Goal: Task Accomplishment & Management: Use online tool/utility

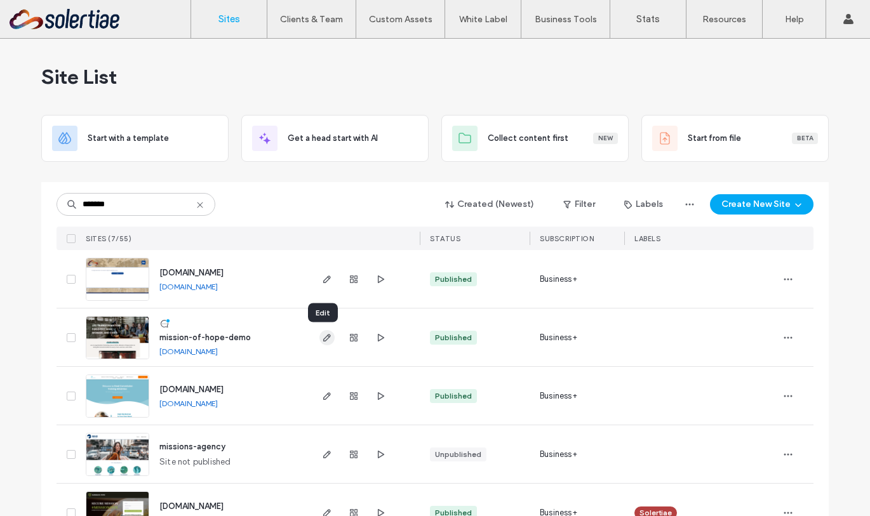
type input "*******"
click at [326, 338] on icon "button" at bounding box center [327, 338] width 10 height 10
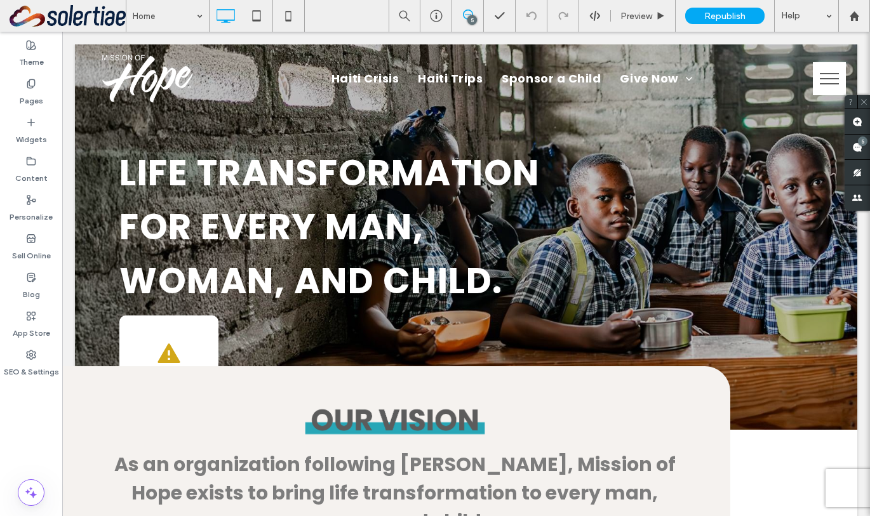
click at [824, 86] on button "menu" at bounding box center [829, 78] width 33 height 33
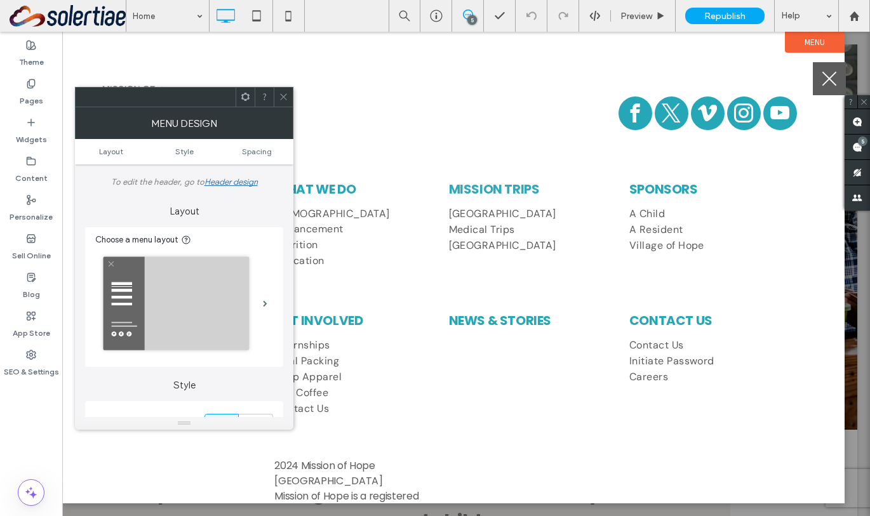
click at [824, 86] on button "menu" at bounding box center [829, 78] width 33 height 33
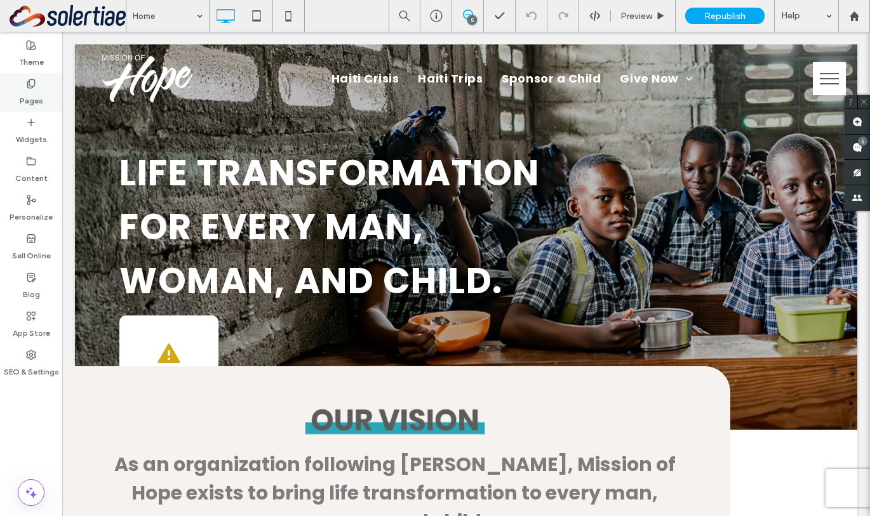
click at [51, 100] on div "Pages" at bounding box center [31, 92] width 62 height 39
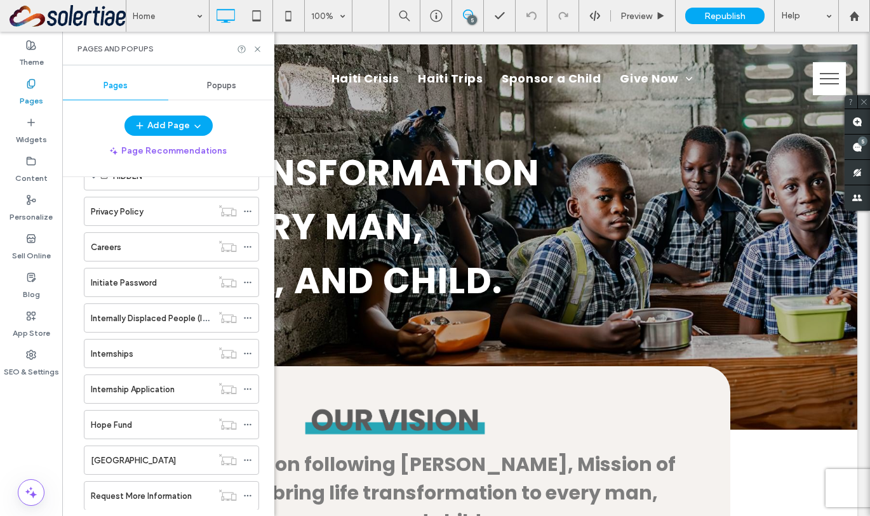
scroll to position [1172, 0]
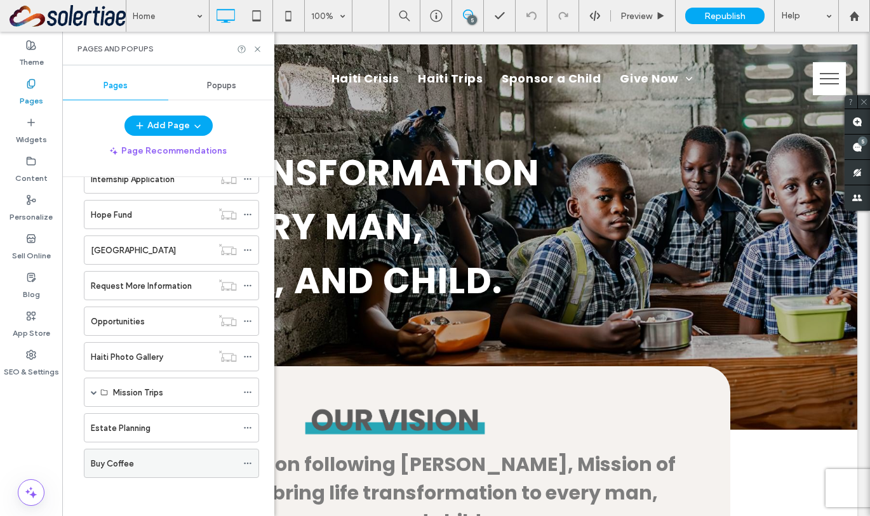
click at [122, 462] on label "Buy Coffee" at bounding box center [112, 464] width 43 height 22
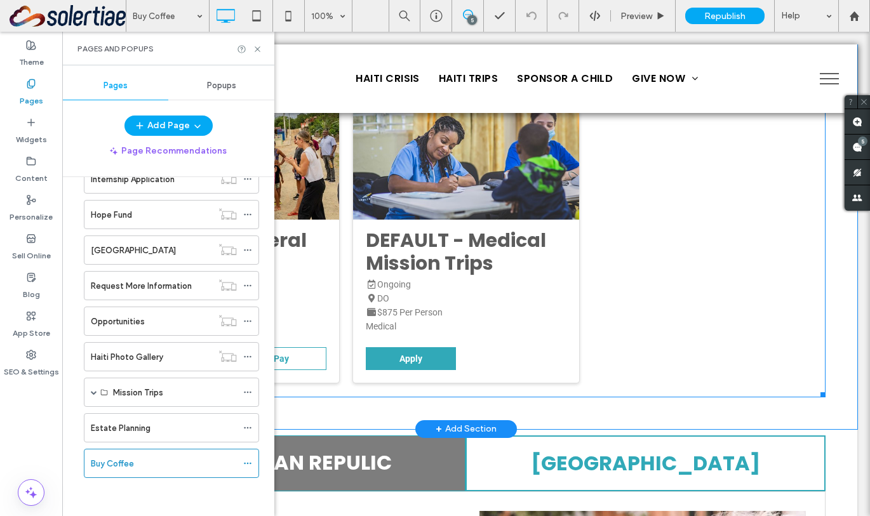
scroll to position [684, 0]
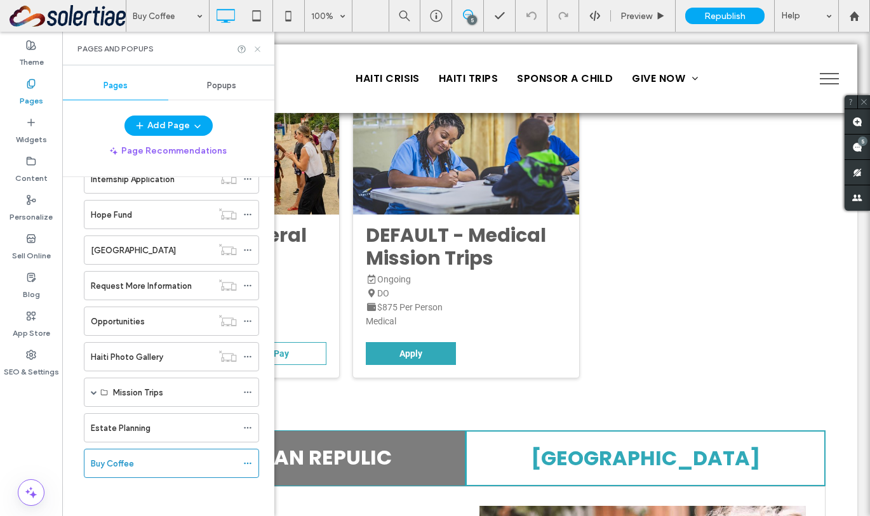
click at [258, 48] on icon at bounding box center [258, 49] width 10 height 10
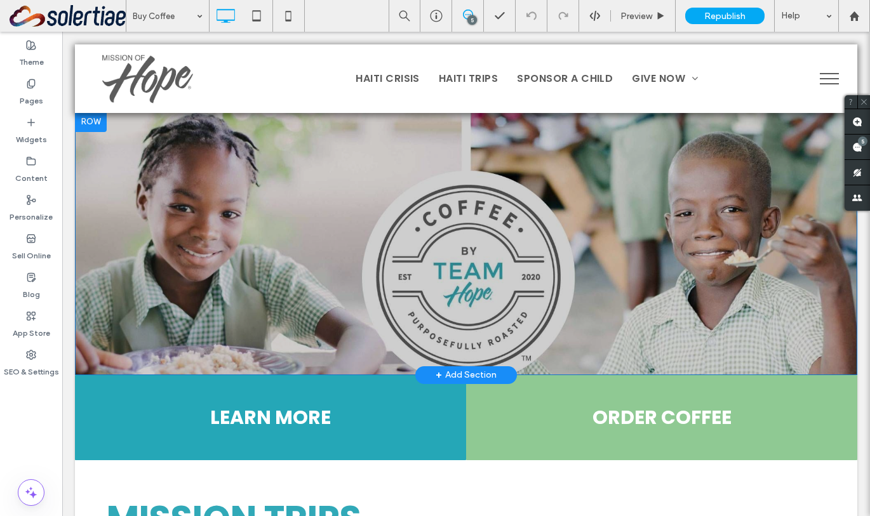
scroll to position [0, 0]
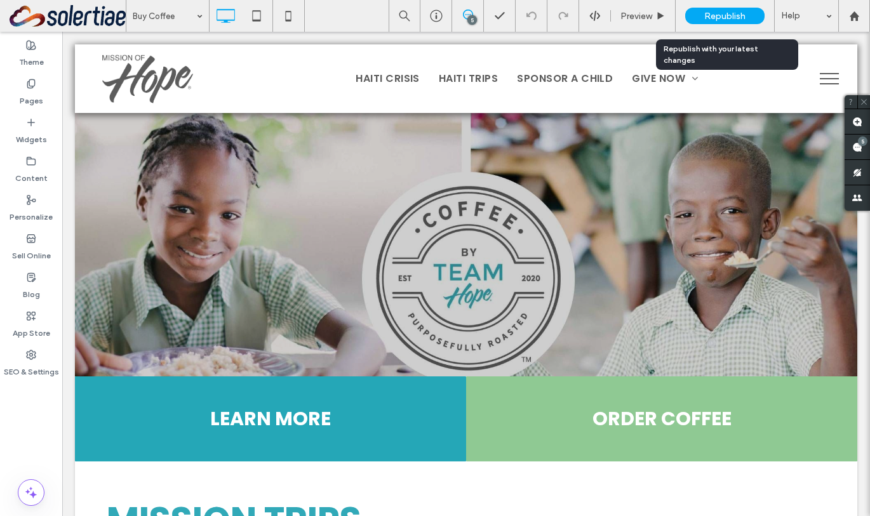
click at [718, 12] on span "Republish" at bounding box center [724, 16] width 41 height 11
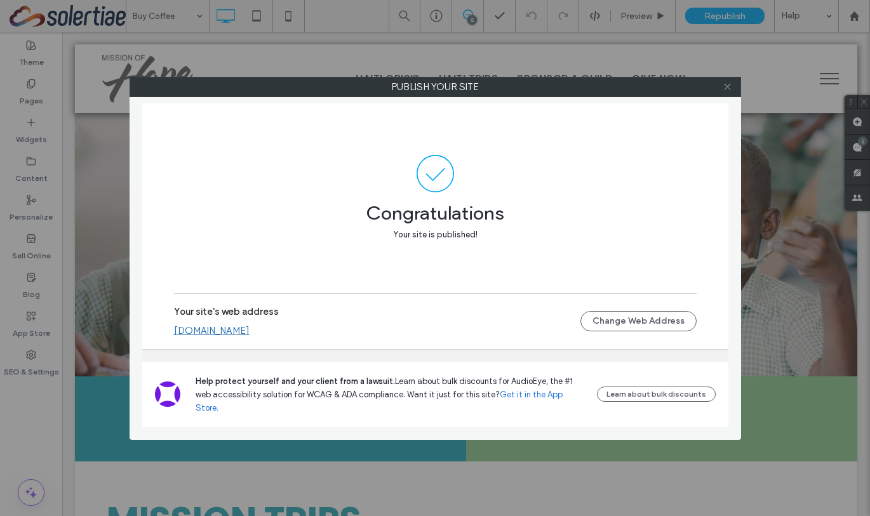
click at [727, 90] on icon at bounding box center [728, 87] width 10 height 10
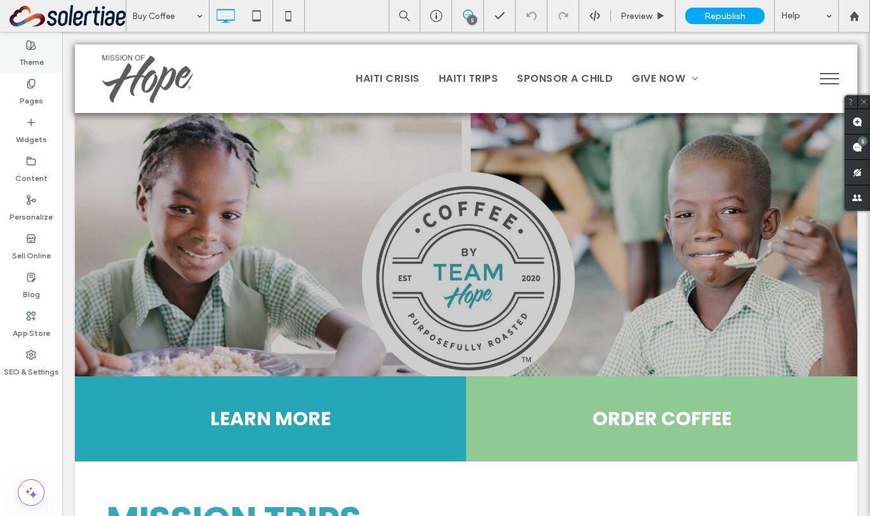
click at [11, 70] on div "Theme" at bounding box center [31, 53] width 62 height 39
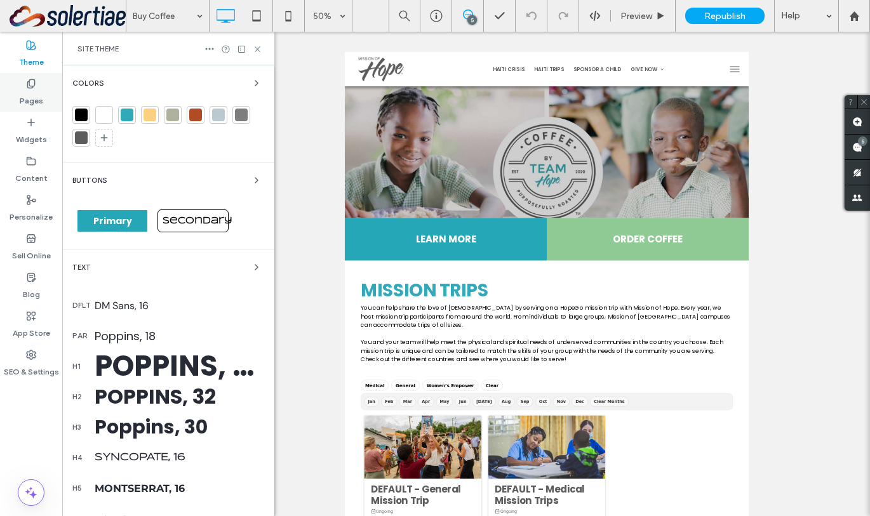
click at [18, 83] on div "Pages" at bounding box center [31, 92] width 62 height 39
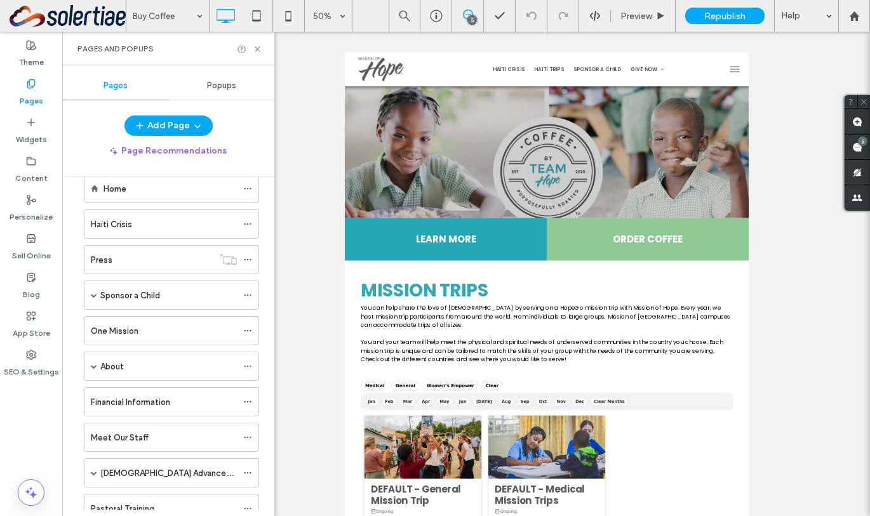
scroll to position [24, 0]
click at [96, 365] on span at bounding box center [94, 367] width 6 height 6
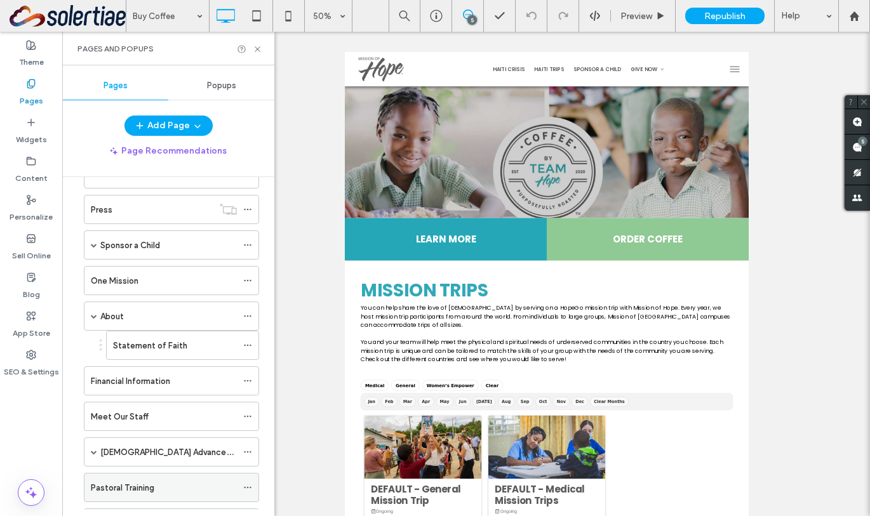
scroll to position [0, 0]
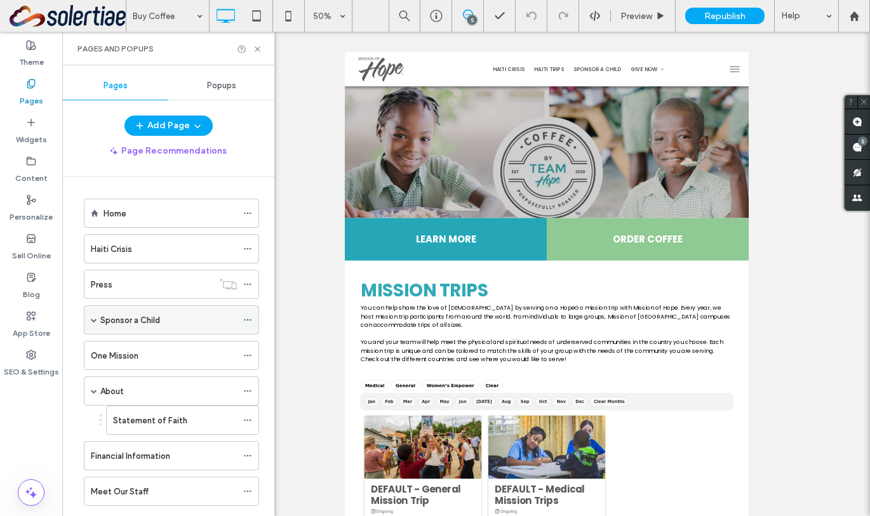
click at [95, 323] on span at bounding box center [94, 320] width 6 height 6
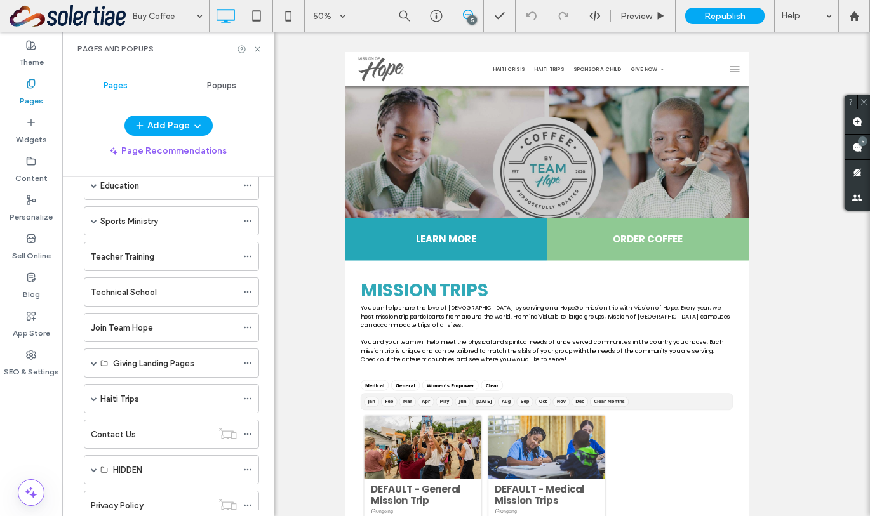
scroll to position [731, 0]
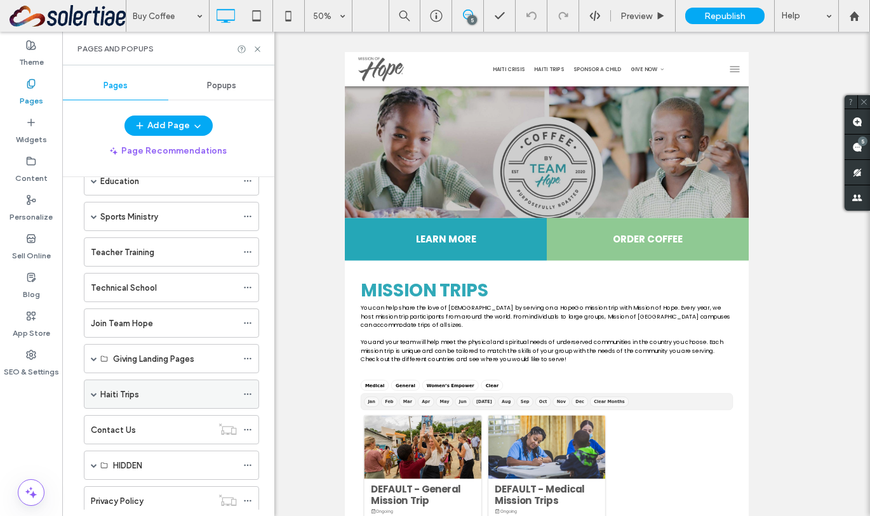
click at [127, 393] on label "Haiti Trips" at bounding box center [119, 395] width 39 height 22
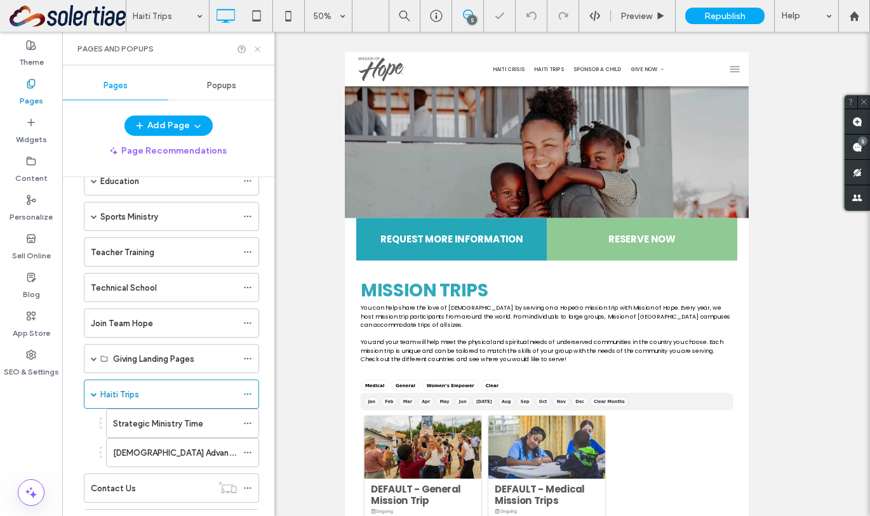
click at [256, 48] on icon at bounding box center [258, 49] width 10 height 10
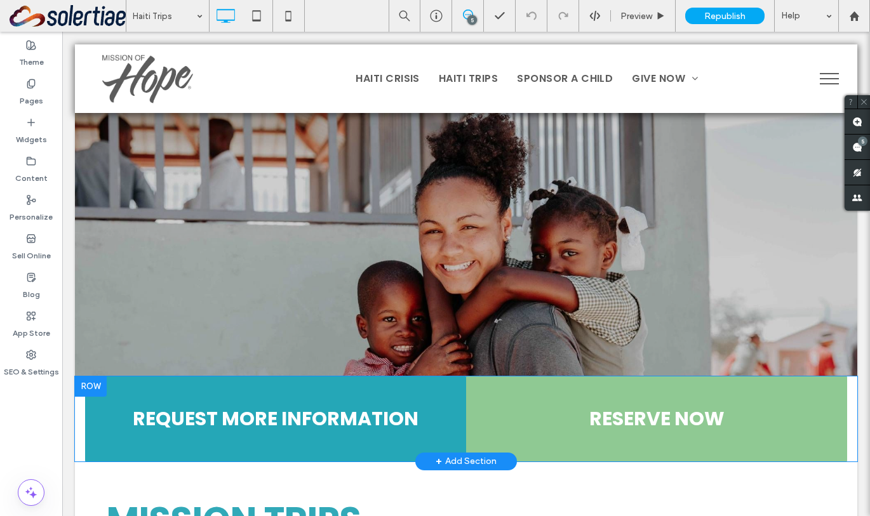
click at [95, 383] on div at bounding box center [91, 387] width 32 height 20
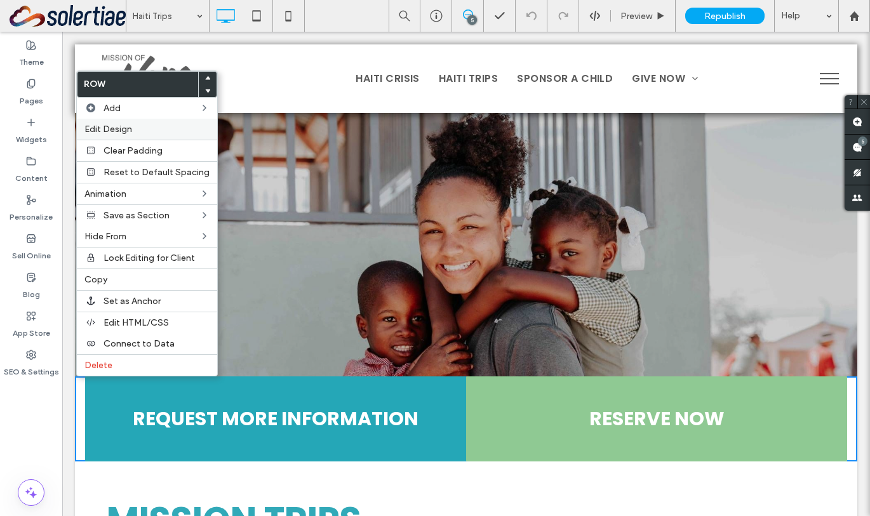
click at [154, 130] on label "Edit Design" at bounding box center [146, 129] width 125 height 11
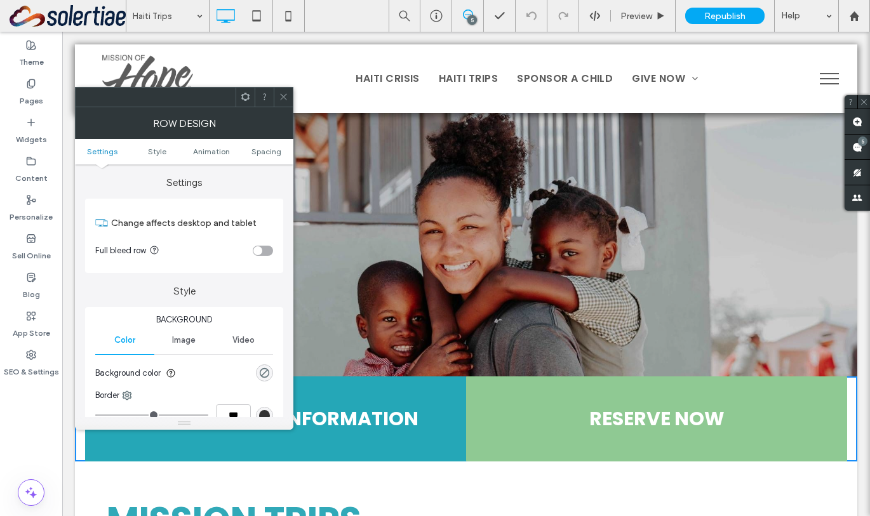
click at [272, 163] on ul "Settings Style Animation Spacing" at bounding box center [184, 151] width 218 height 25
click at [271, 149] on span "Spacing" at bounding box center [267, 152] width 30 height 10
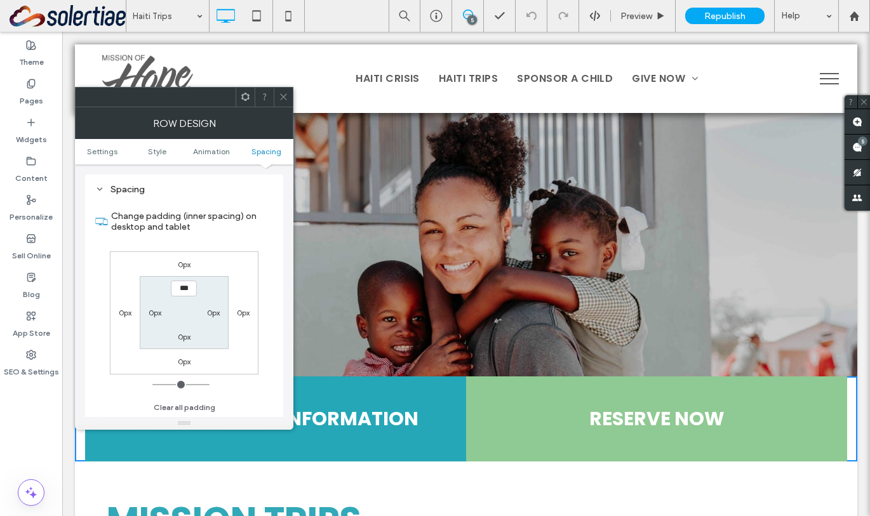
scroll to position [359, 0]
click at [279, 97] on icon at bounding box center [284, 97] width 10 height 10
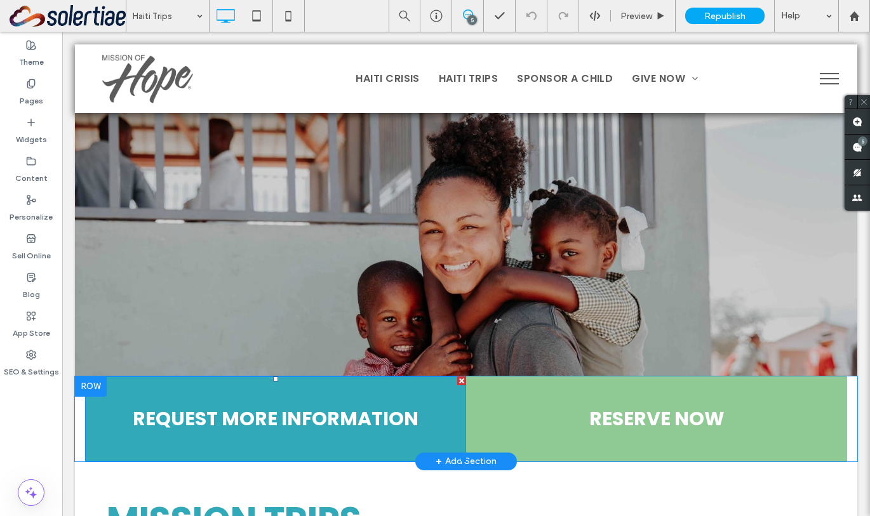
click at [168, 385] on link "REQUEST MORE INFORMATION" at bounding box center [275, 419] width 381 height 85
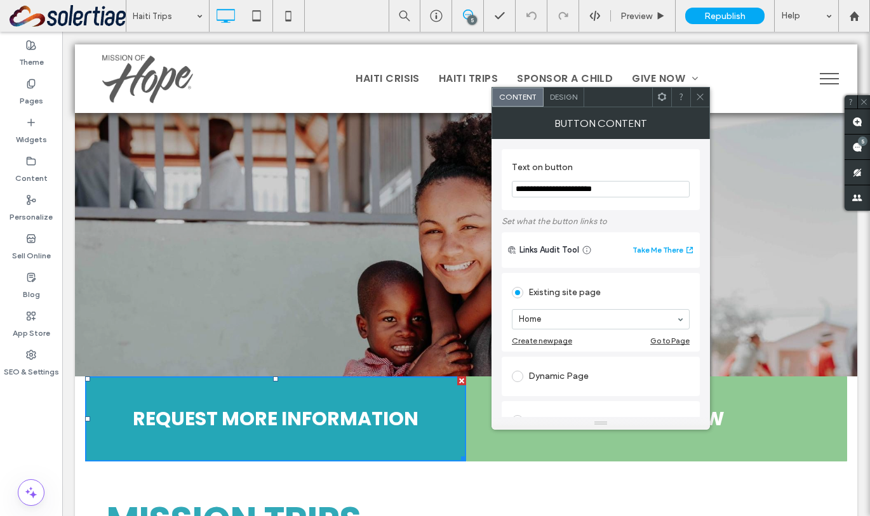
click at [564, 97] on span "Design" at bounding box center [563, 97] width 27 height 10
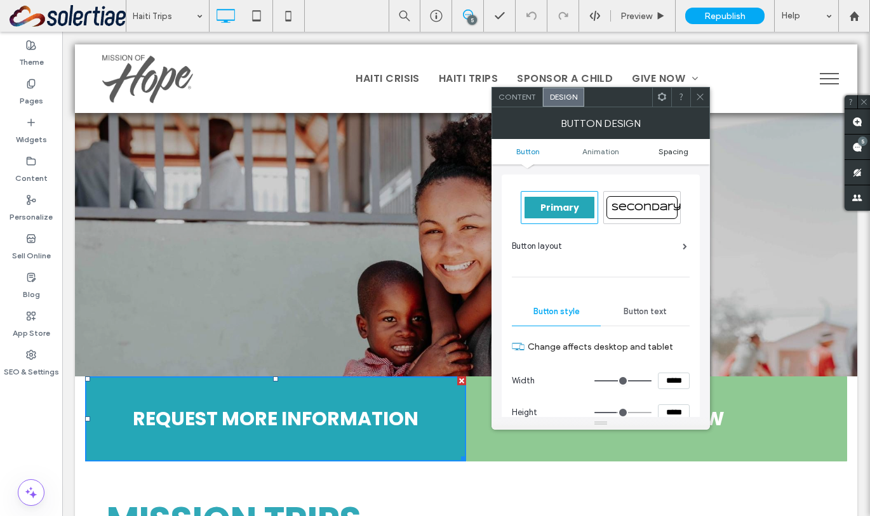
click at [670, 151] on span "Spacing" at bounding box center [674, 152] width 30 height 10
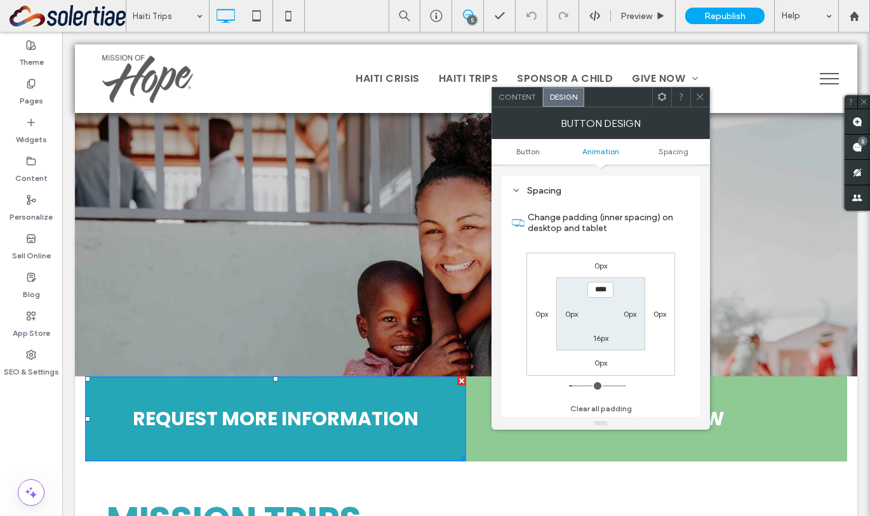
scroll to position [596, 0]
click at [699, 98] on icon at bounding box center [700, 97] width 10 height 10
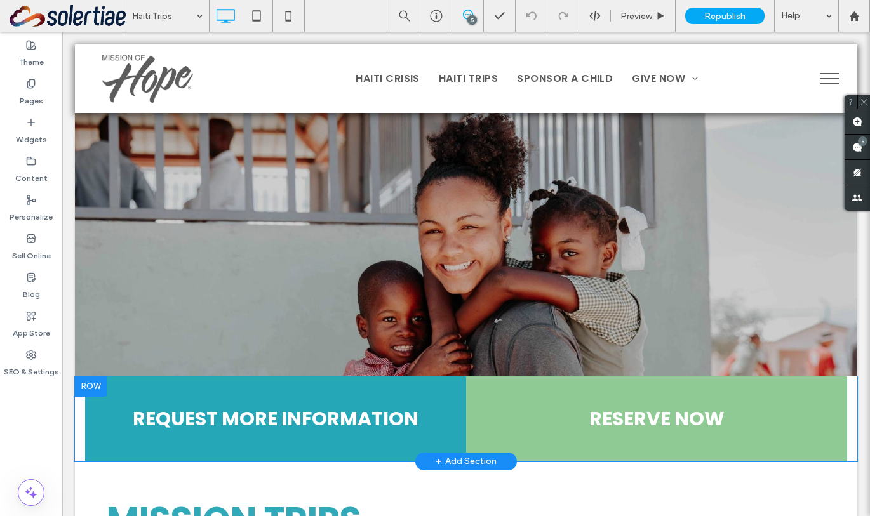
click at [84, 386] on div at bounding box center [91, 387] width 32 height 20
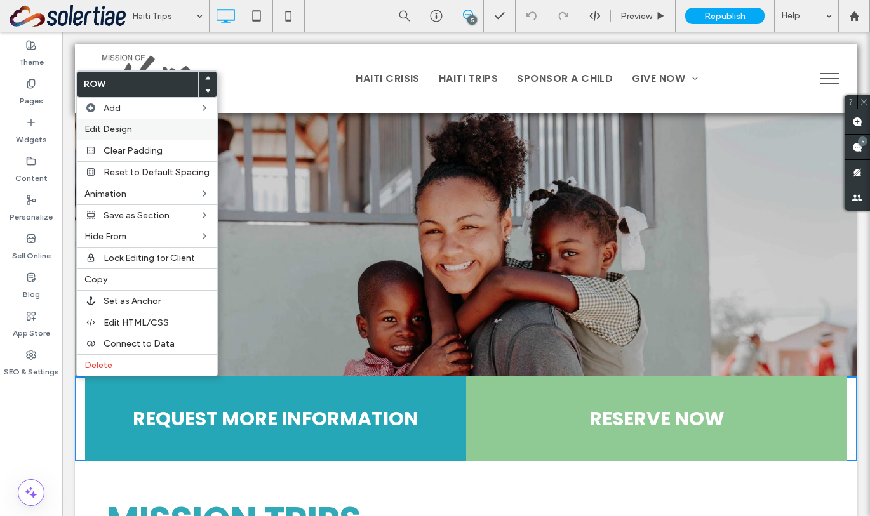
click at [149, 127] on label "Edit Design" at bounding box center [146, 129] width 125 height 11
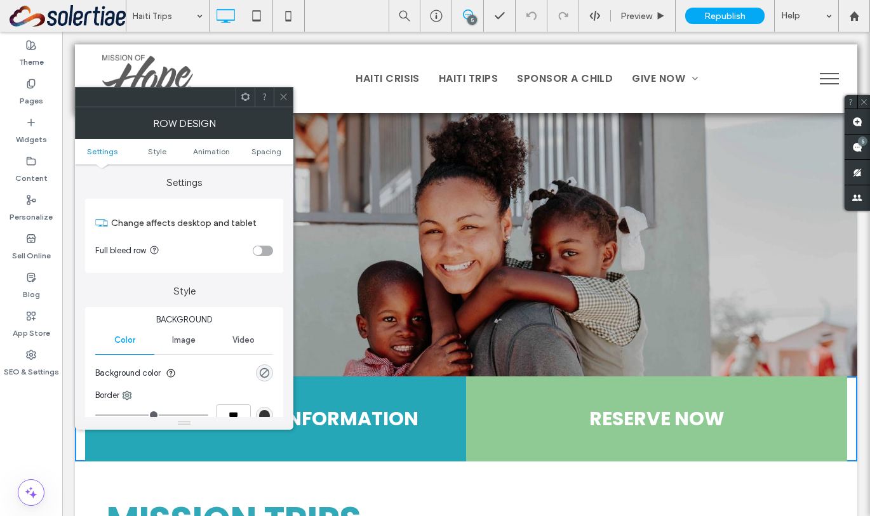
click at [263, 156] on ul "Settings Style Animation Spacing" at bounding box center [184, 151] width 218 height 25
click at [263, 151] on span "Spacing" at bounding box center [267, 152] width 30 height 10
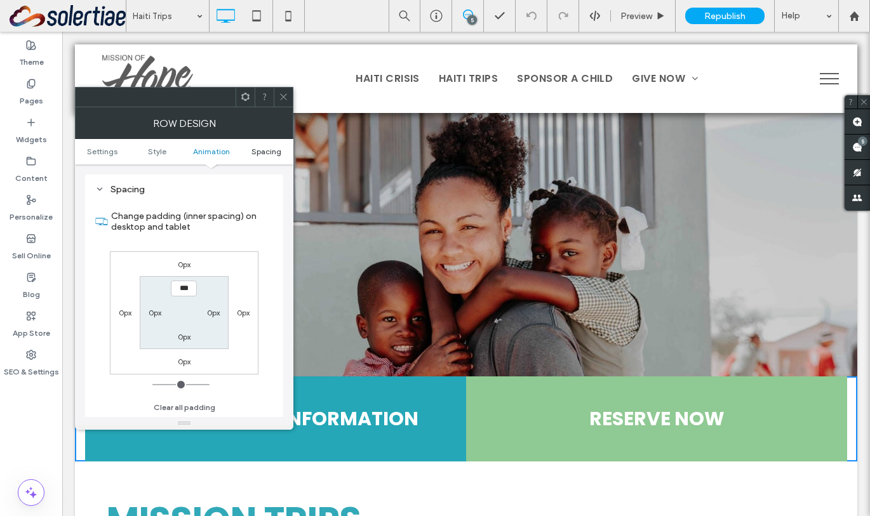
scroll to position [359, 0]
click at [289, 92] on div at bounding box center [283, 97] width 19 height 19
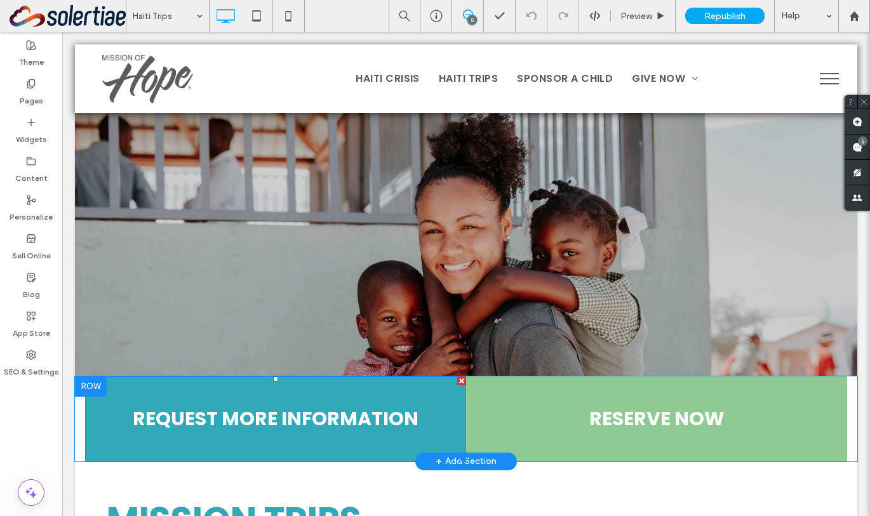
click at [96, 415] on link "REQUEST MORE INFORMATION" at bounding box center [275, 419] width 381 height 85
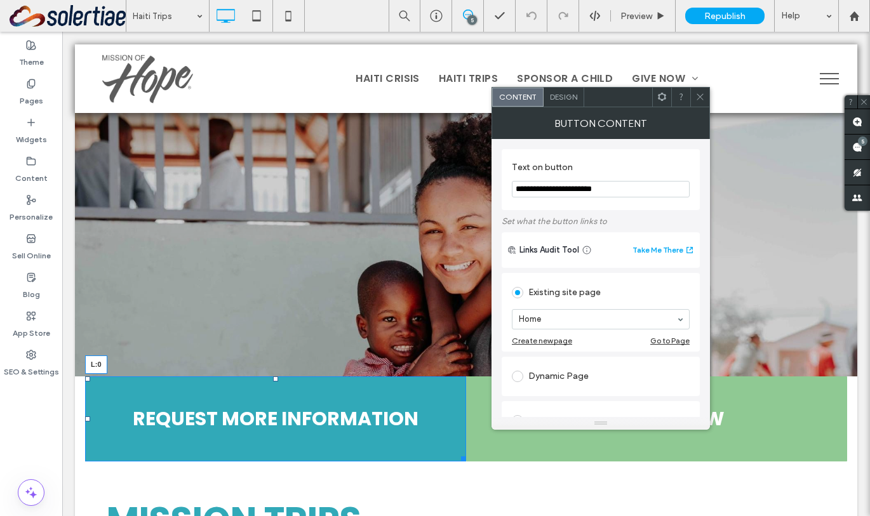
drag, startPoint x: 88, startPoint y: 419, endPoint x: 69, endPoint y: 418, distance: 19.7
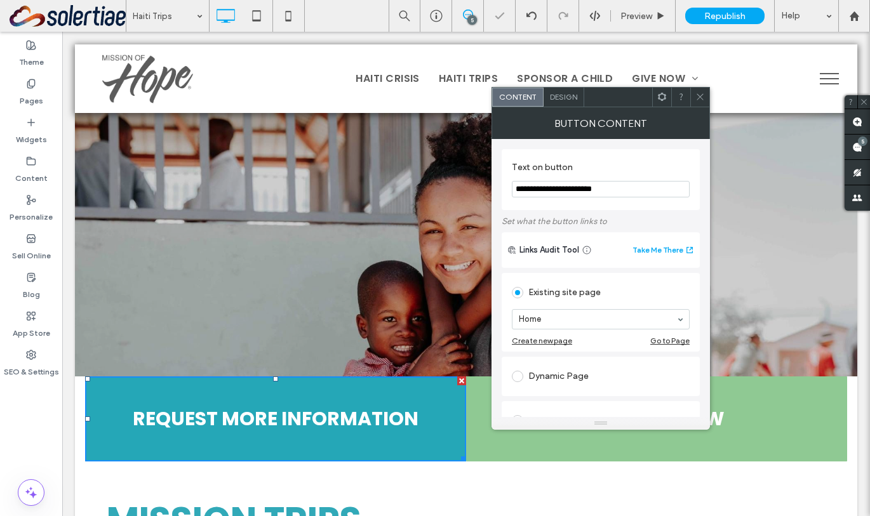
click at [567, 99] on span "Design" at bounding box center [563, 97] width 27 height 10
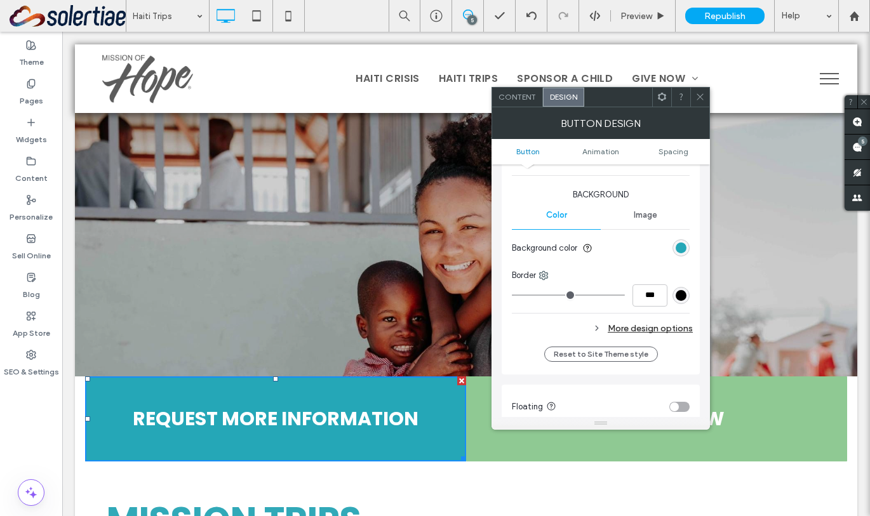
scroll to position [300, 0]
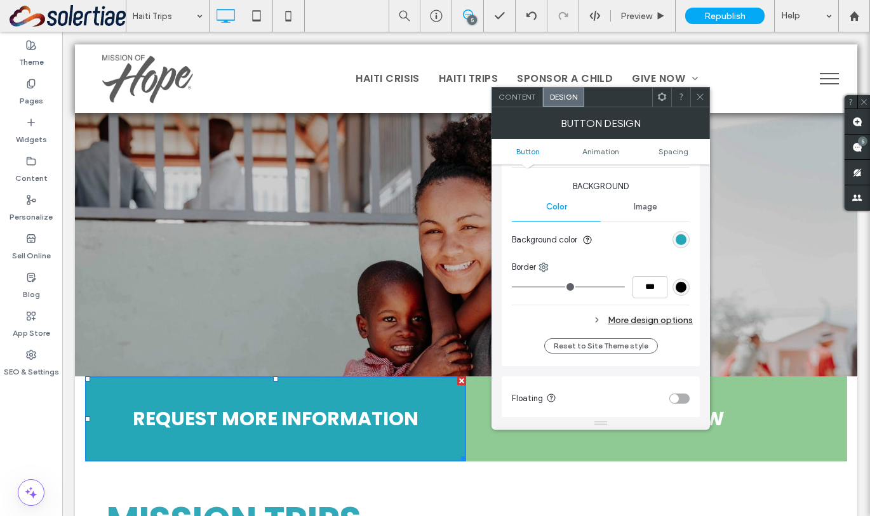
click at [701, 94] on icon at bounding box center [700, 97] width 10 height 10
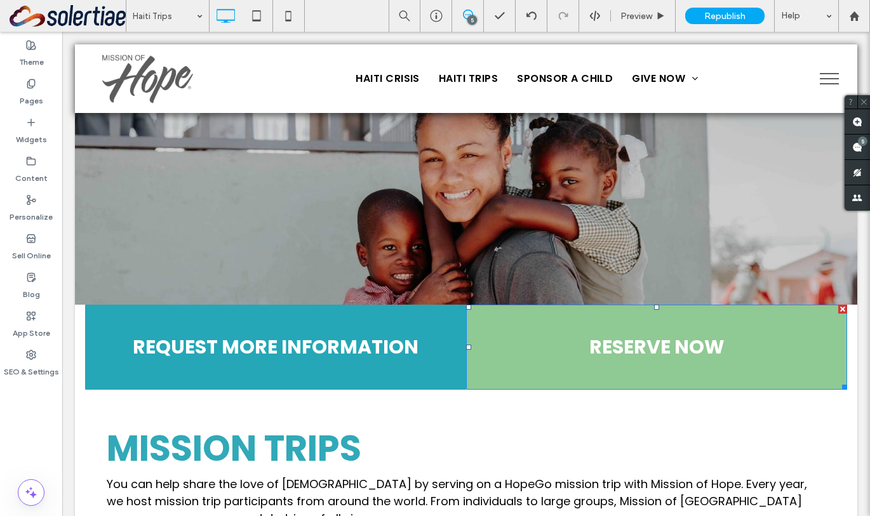
scroll to position [104, 0]
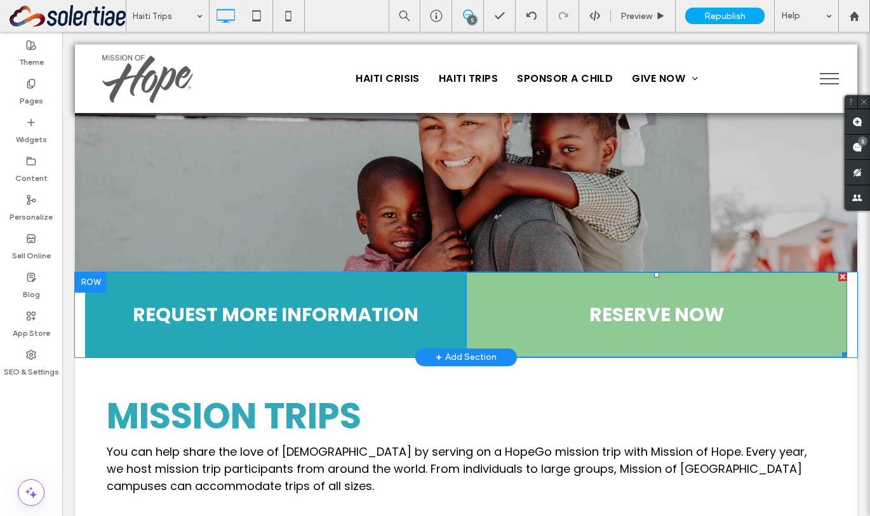
click at [836, 318] on link "RESERVE NOW" at bounding box center [656, 314] width 381 height 85
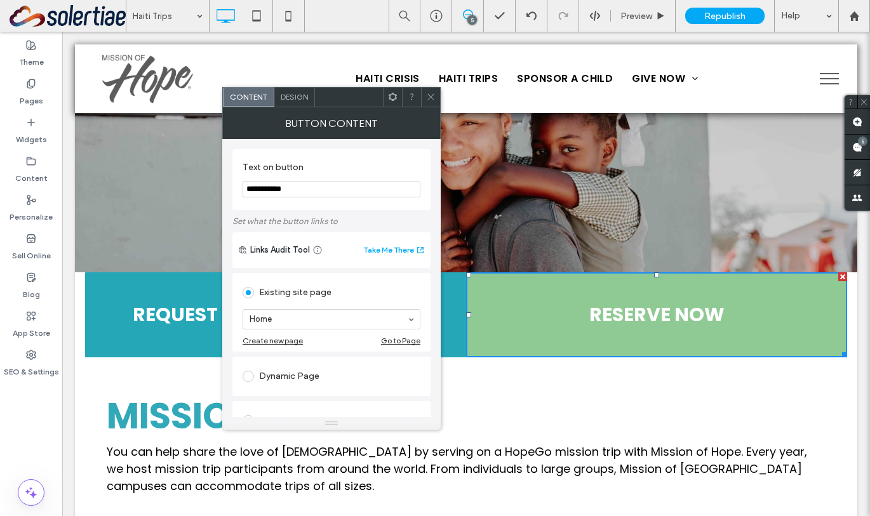
click at [395, 97] on use at bounding box center [393, 97] width 8 height 8
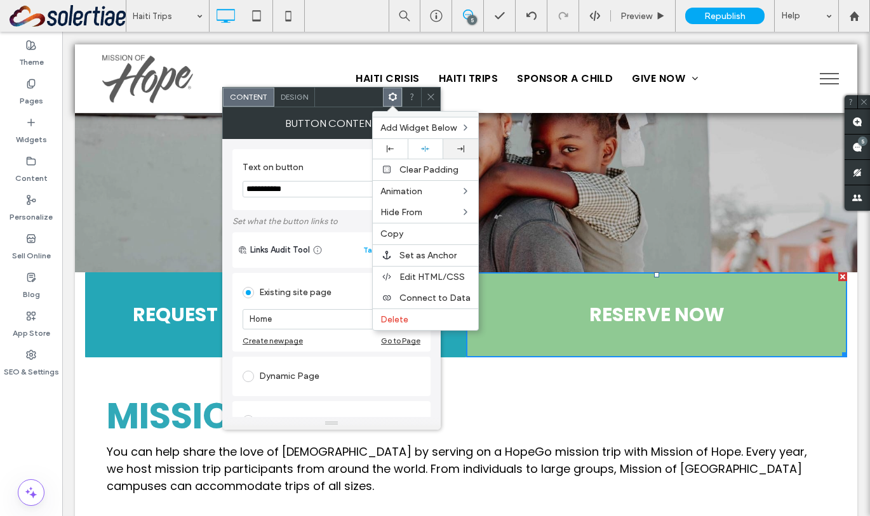
click at [457, 151] on icon at bounding box center [460, 148] width 7 height 7
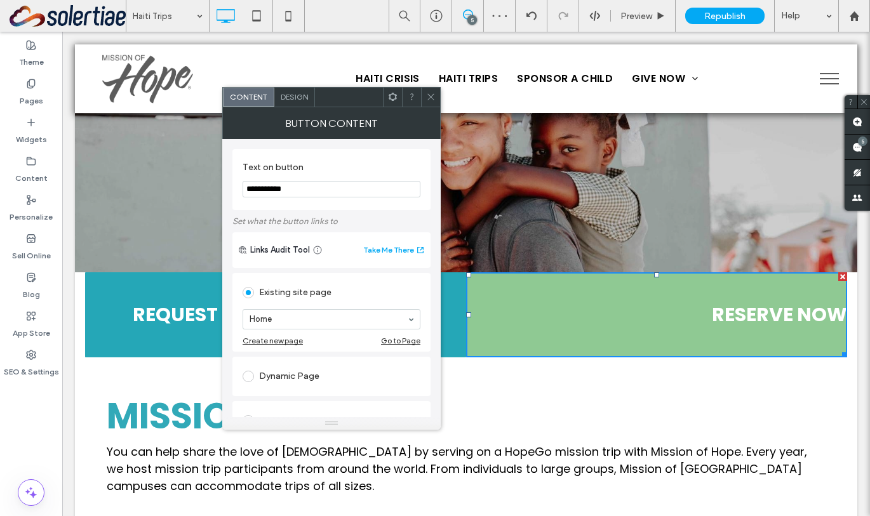
click at [389, 97] on use at bounding box center [393, 97] width 8 height 8
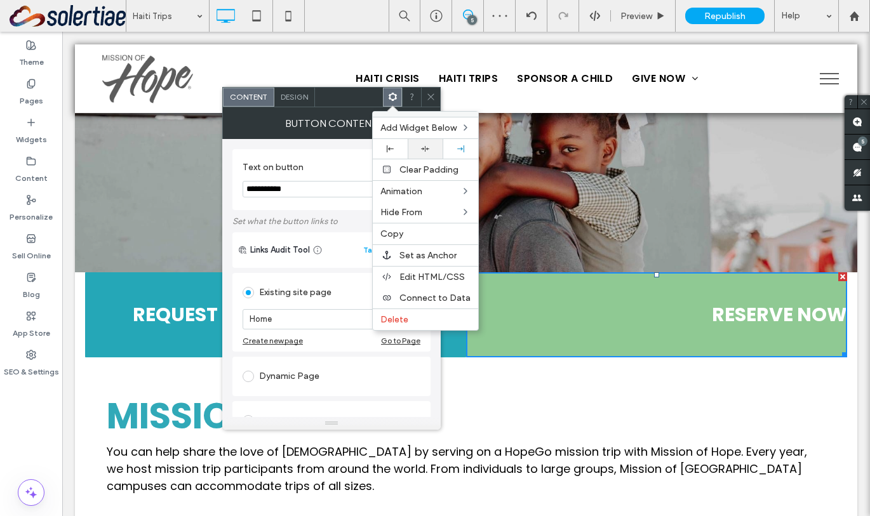
click at [433, 147] on div at bounding box center [425, 149] width 22 height 8
click at [427, 93] on icon at bounding box center [431, 97] width 10 height 10
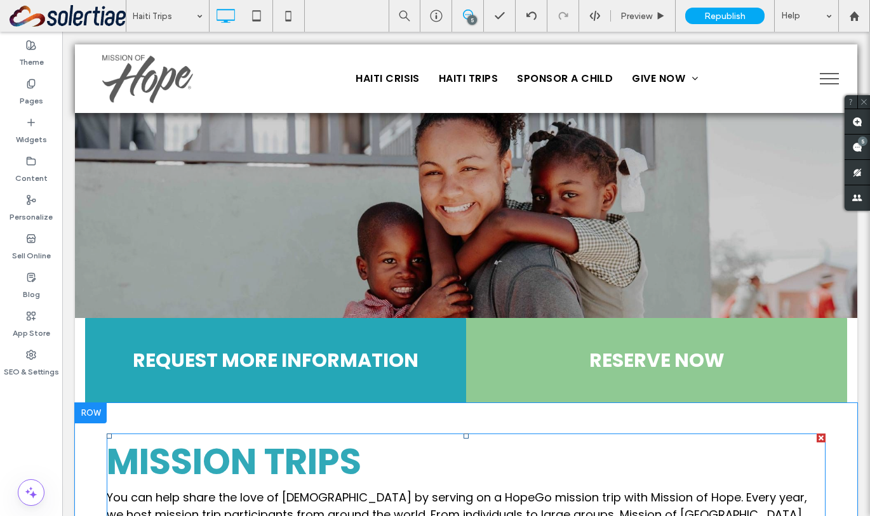
scroll to position [53, 0]
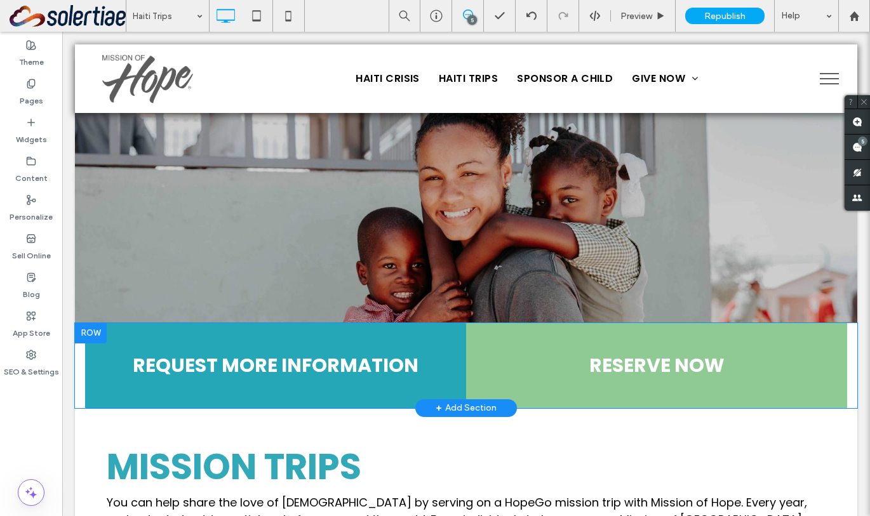
click at [79, 387] on div "REQUEST MORE INFORMATION Click To Paste RESERVE NOW Click To Paste Row + Add Se…" at bounding box center [466, 365] width 782 height 85
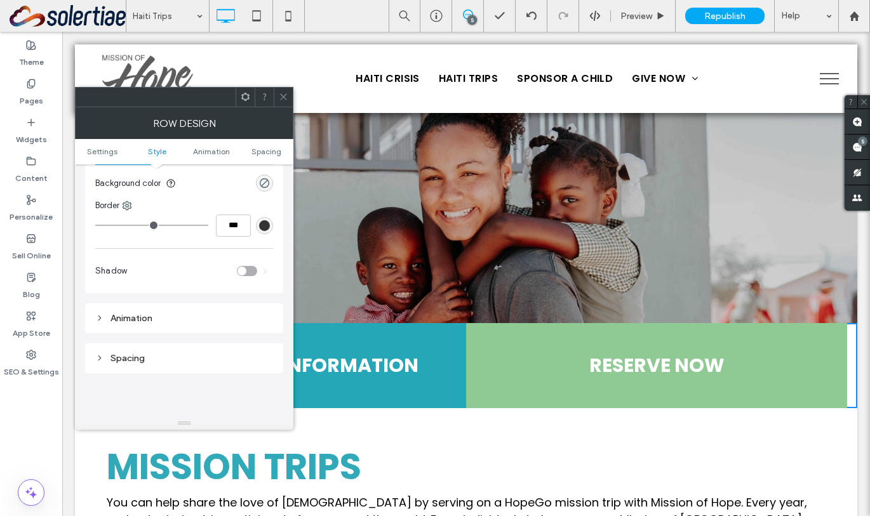
scroll to position [203, 0]
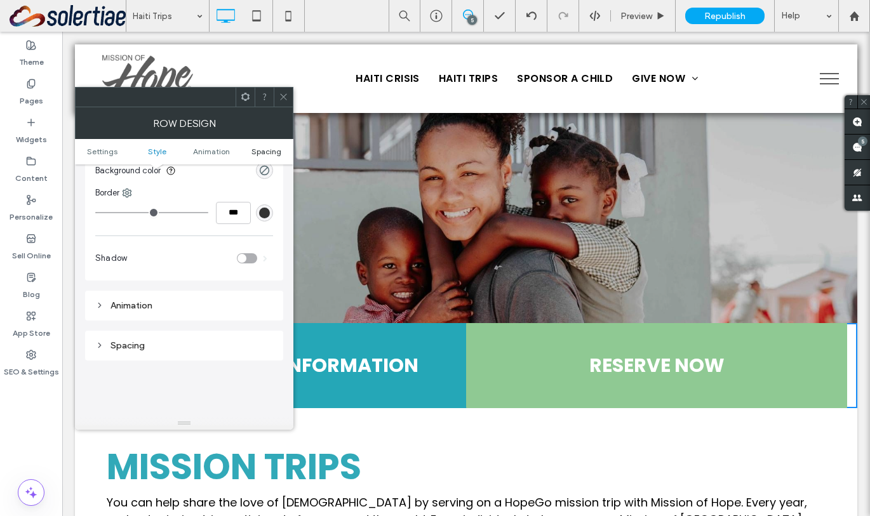
click at [260, 151] on span "Spacing" at bounding box center [267, 152] width 30 height 10
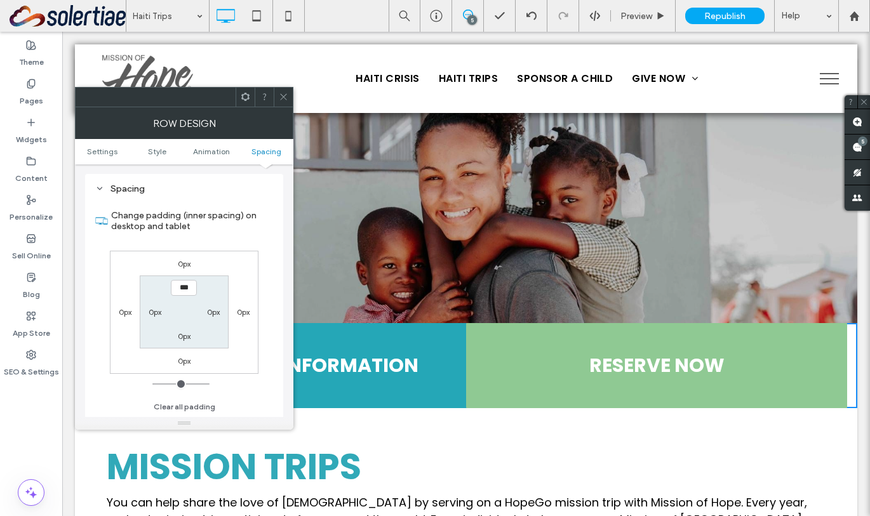
scroll to position [365, 0]
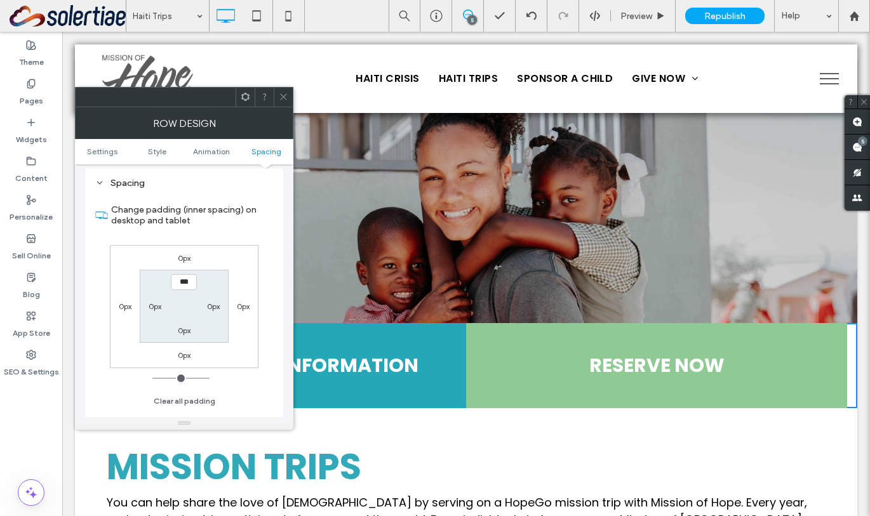
click at [280, 93] on icon at bounding box center [284, 97] width 10 height 10
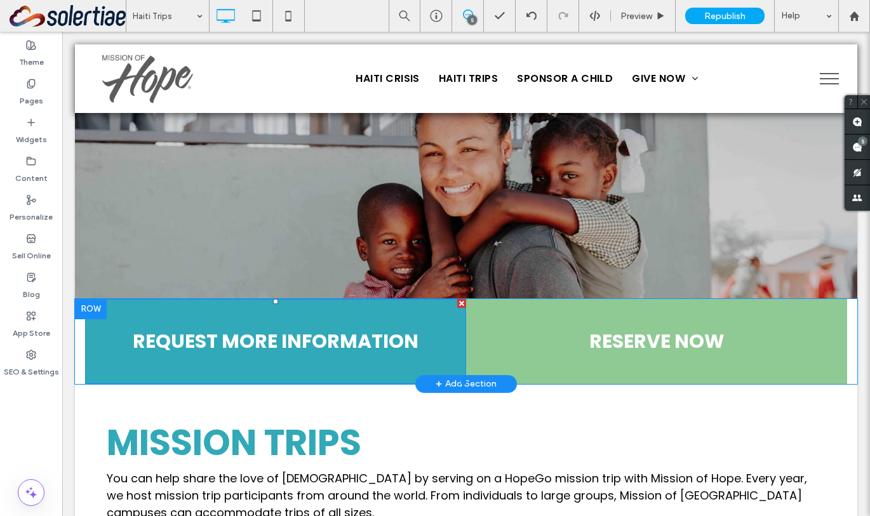
scroll to position [76, 0]
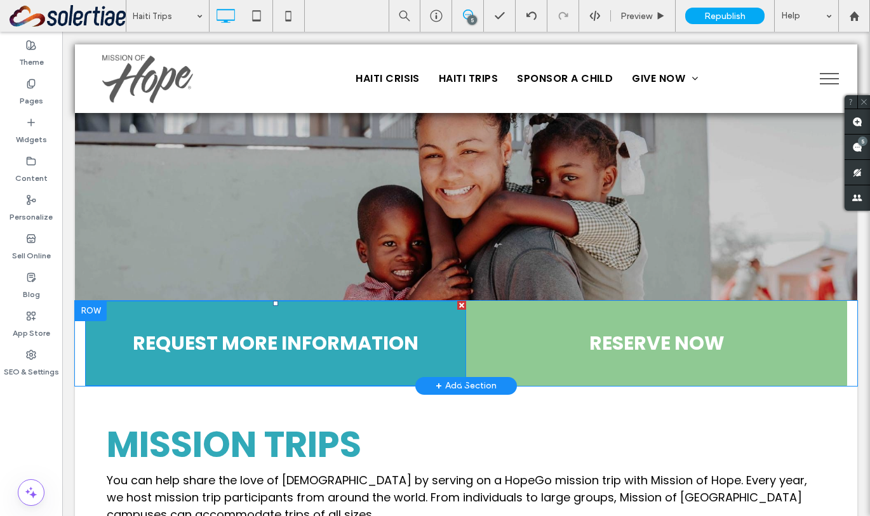
click at [100, 358] on link "REQUEST MORE INFORMATION" at bounding box center [275, 343] width 381 height 85
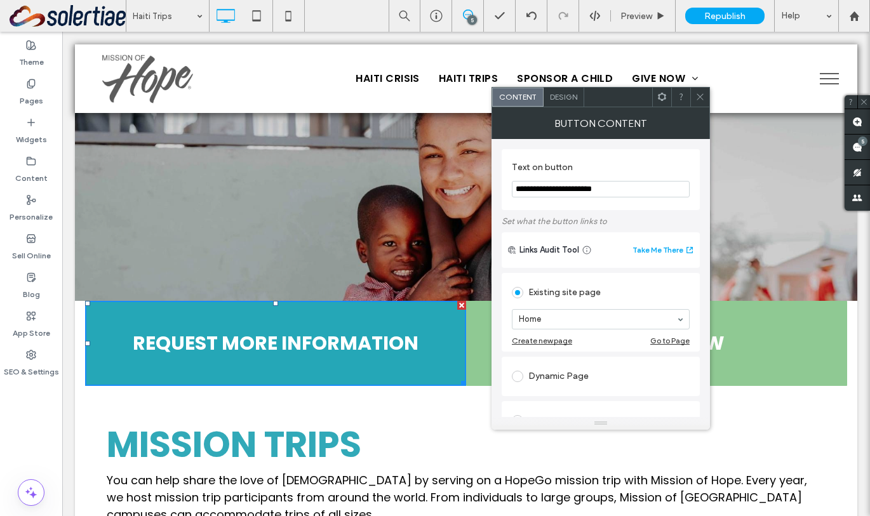
click at [570, 100] on span "Design" at bounding box center [563, 97] width 27 height 10
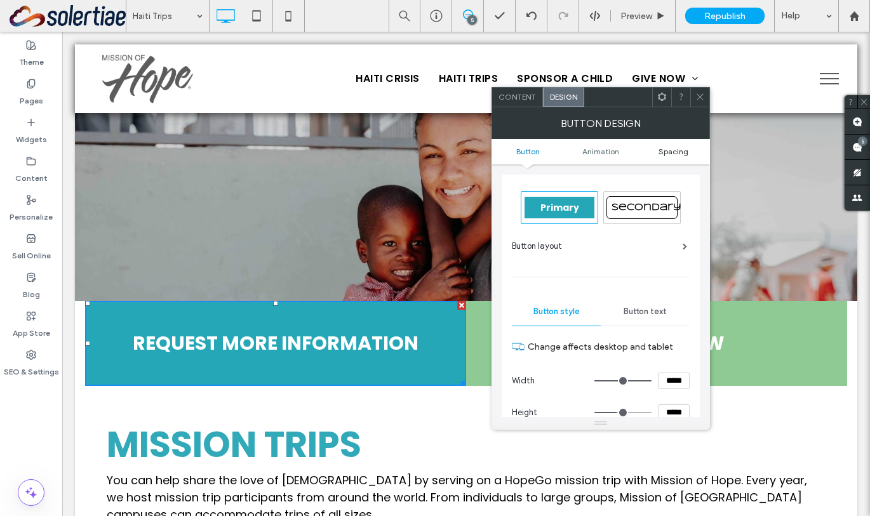
click at [673, 154] on span "Spacing" at bounding box center [674, 152] width 30 height 10
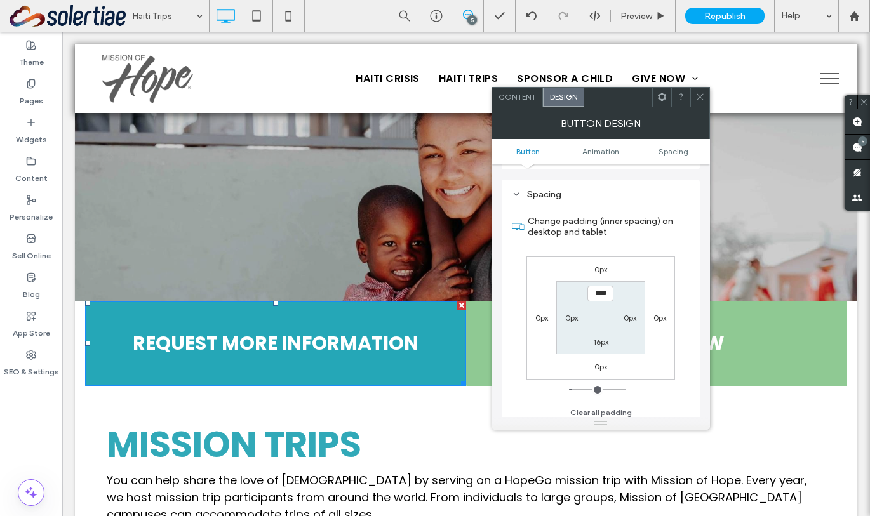
scroll to position [596, 0]
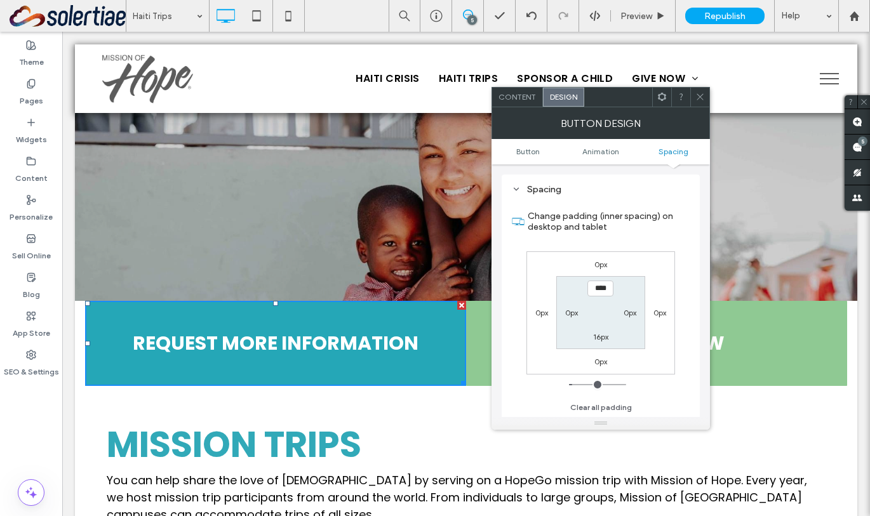
click at [546, 316] on label "0px" at bounding box center [541, 313] width 13 height 10
type input "*"
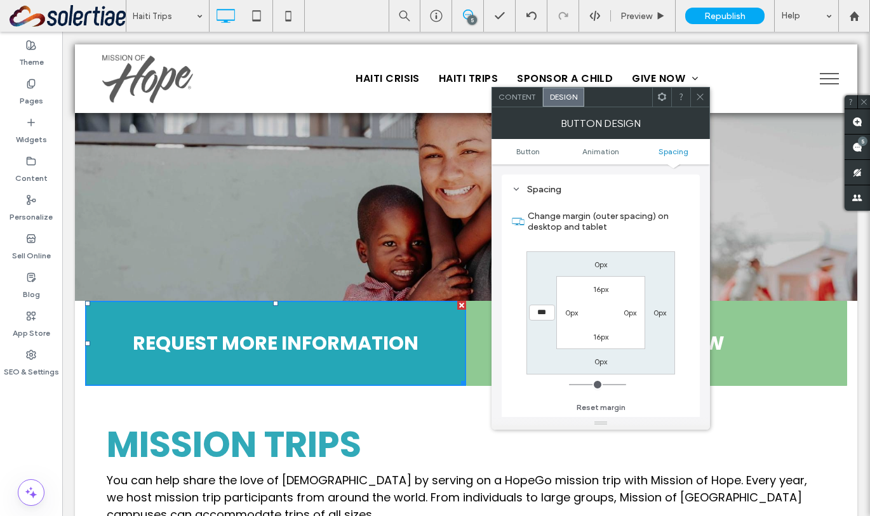
click at [698, 100] on icon at bounding box center [700, 97] width 10 height 10
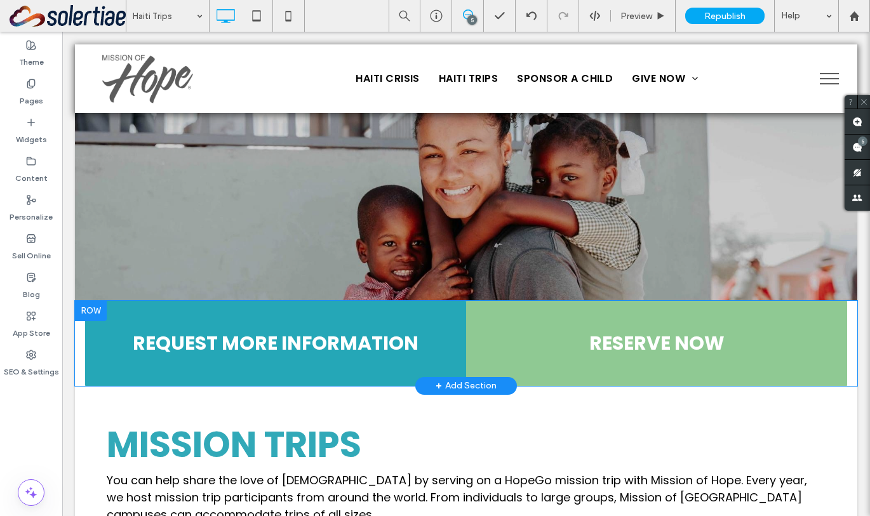
click at [86, 310] on div at bounding box center [91, 311] width 32 height 20
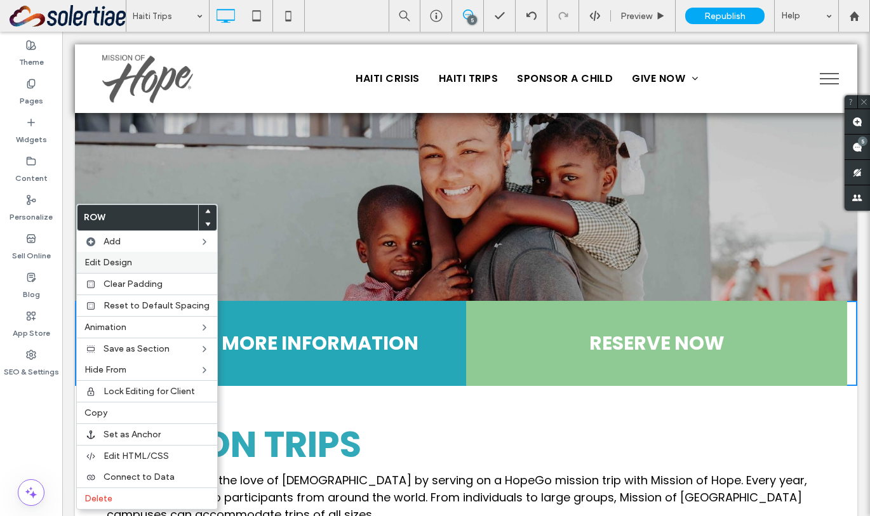
click at [126, 267] on span "Edit Design" at bounding box center [108, 262] width 48 height 11
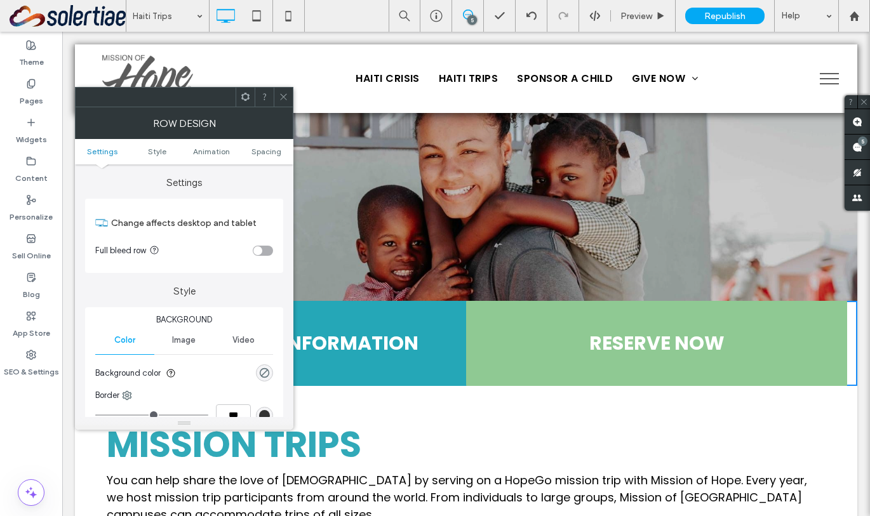
click at [264, 249] on div "toggle" at bounding box center [263, 251] width 20 height 10
click at [286, 93] on icon at bounding box center [284, 97] width 10 height 10
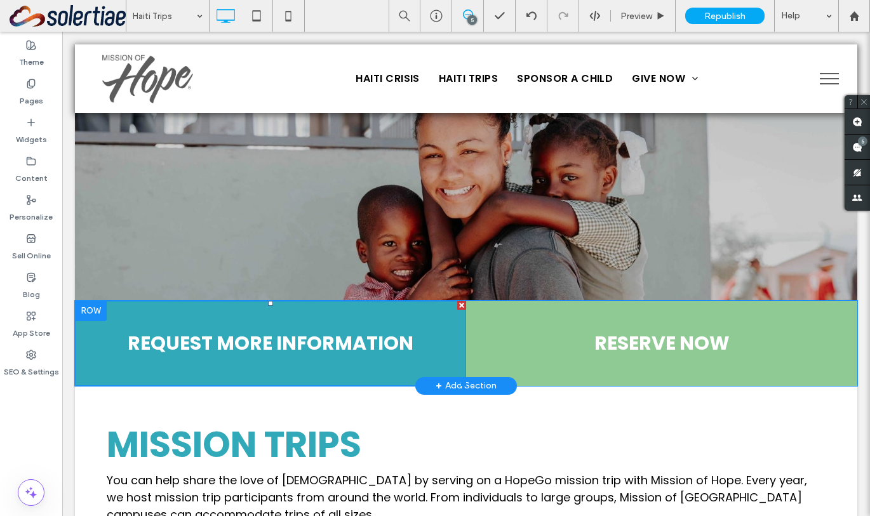
click at [441, 355] on link "REQUEST MORE INFORMATION" at bounding box center [270, 343] width 391 height 85
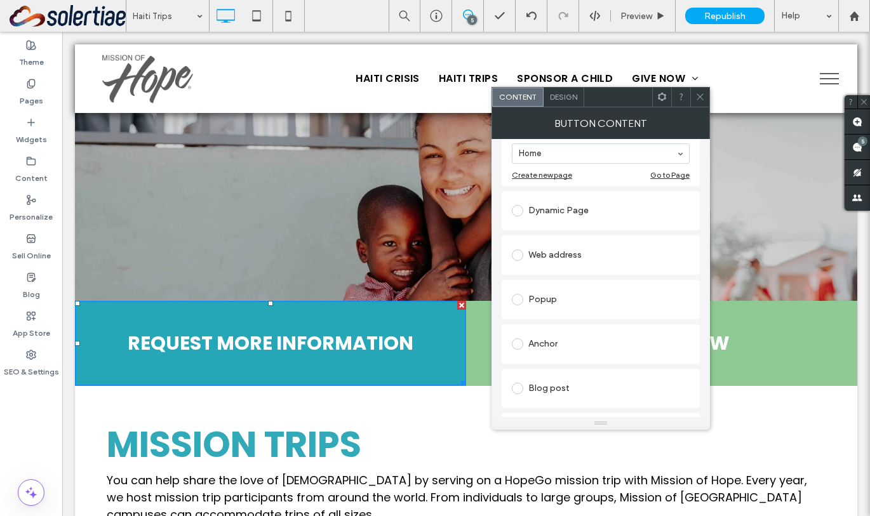
scroll to position [292, 0]
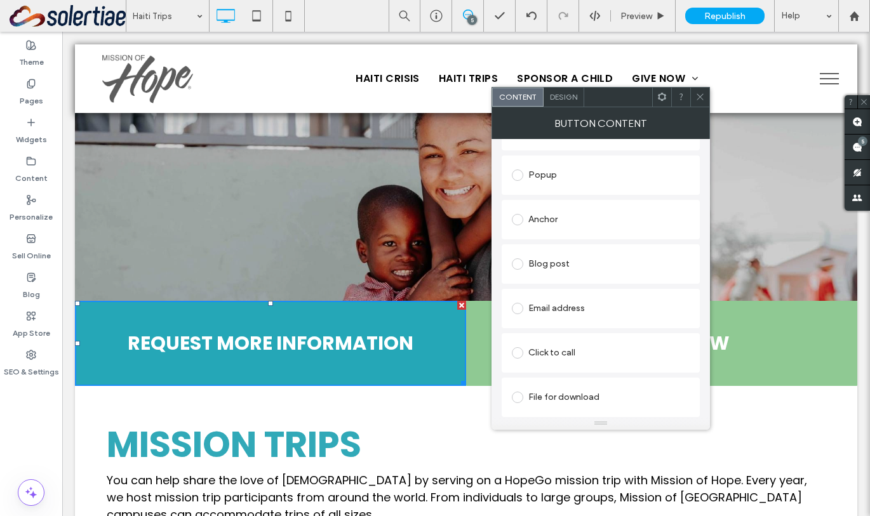
click at [575, 95] on span "Design" at bounding box center [563, 97] width 27 height 10
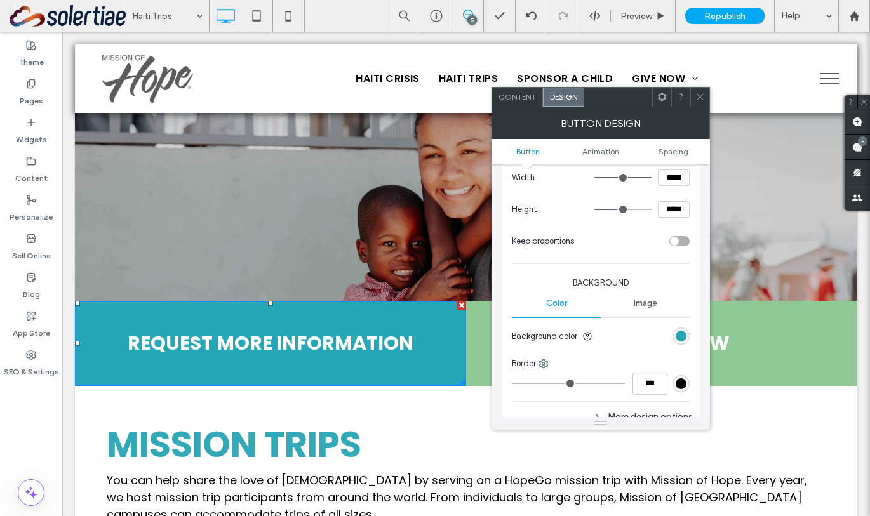
scroll to position [427, 0]
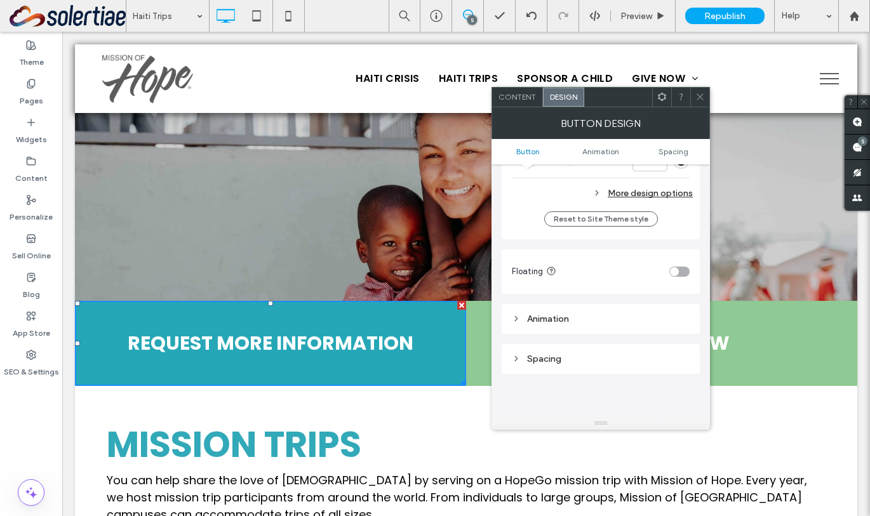
click at [544, 318] on div "Animation" at bounding box center [601, 319] width 178 height 11
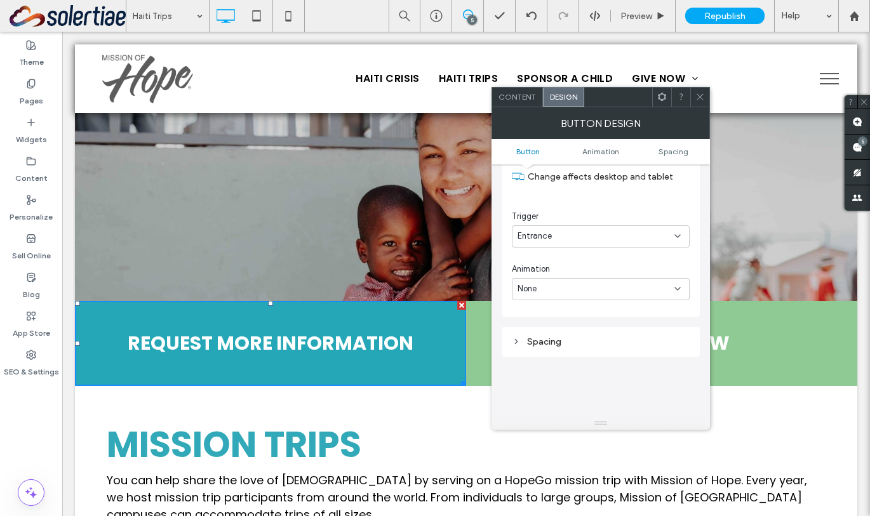
scroll to position [619, 0]
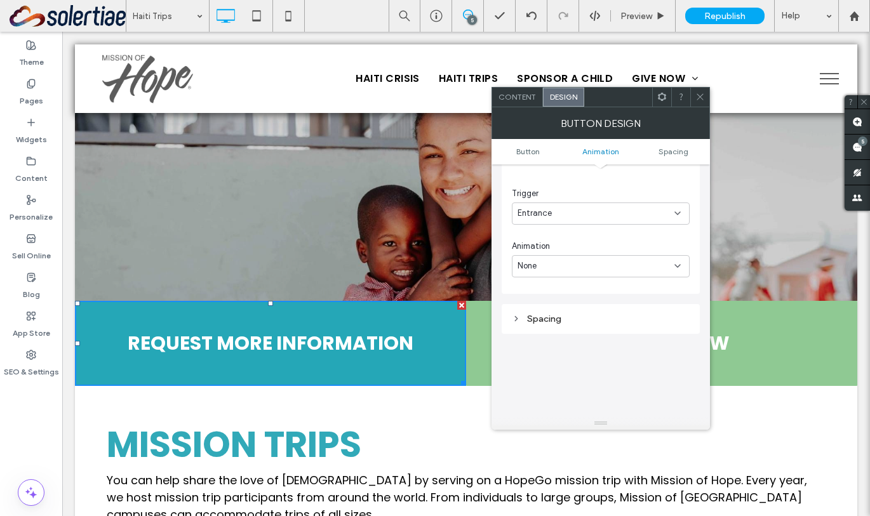
click at [590, 257] on div "None" at bounding box center [601, 266] width 178 height 22
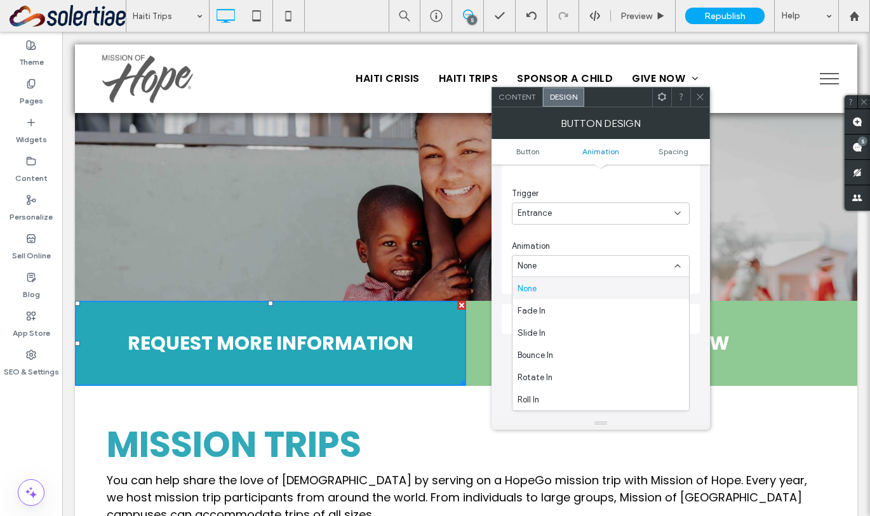
click at [608, 235] on div "Change affects desktop and tablet Trigger Entrance Animation None" at bounding box center [601, 207] width 178 height 142
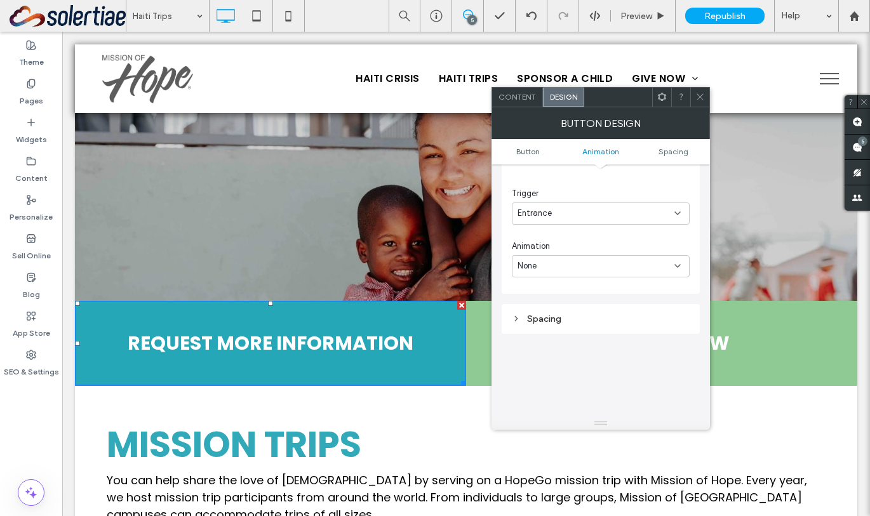
click at [608, 218] on div "Entrance" at bounding box center [596, 213] width 157 height 13
click at [627, 185] on div "Change affects desktop and tablet Trigger Entrance Animation None" at bounding box center [601, 207] width 178 height 142
click at [607, 260] on div "None" at bounding box center [596, 266] width 157 height 13
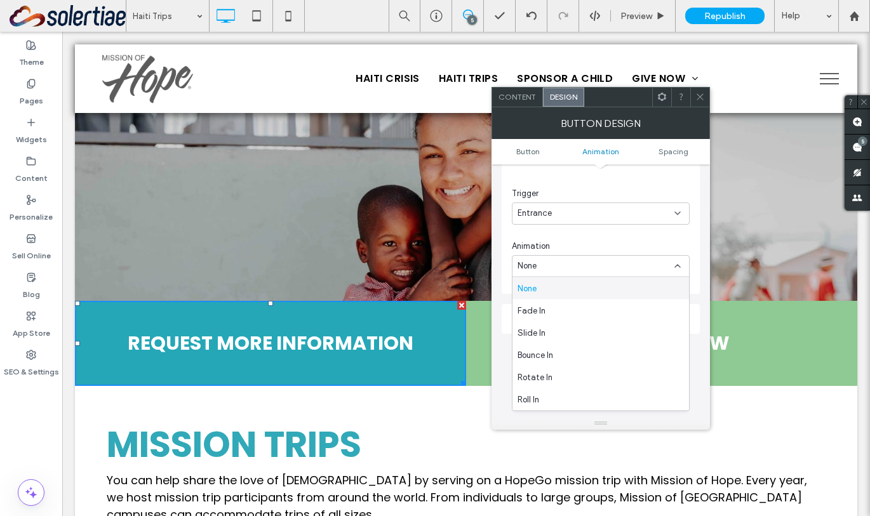
click at [597, 245] on div "Animation" at bounding box center [601, 246] width 178 height 13
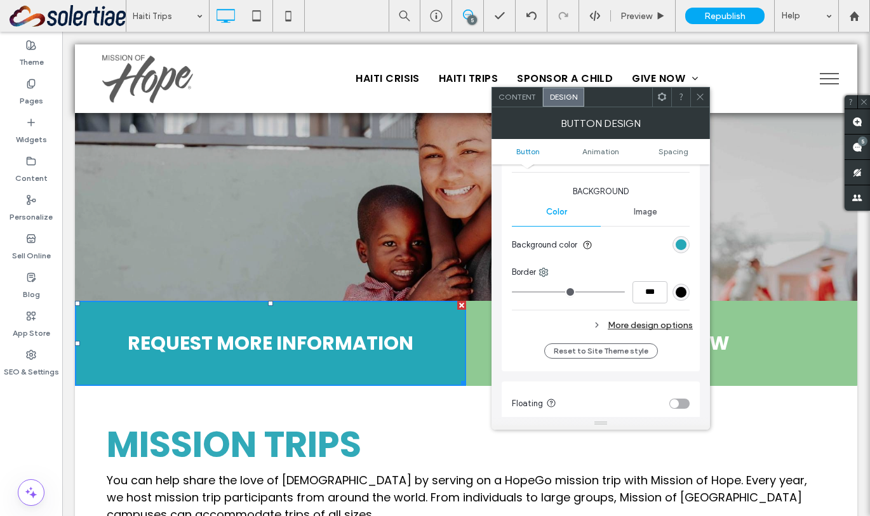
scroll to position [292, 0]
click at [632, 325] on div "More design options" at bounding box center [602, 327] width 181 height 17
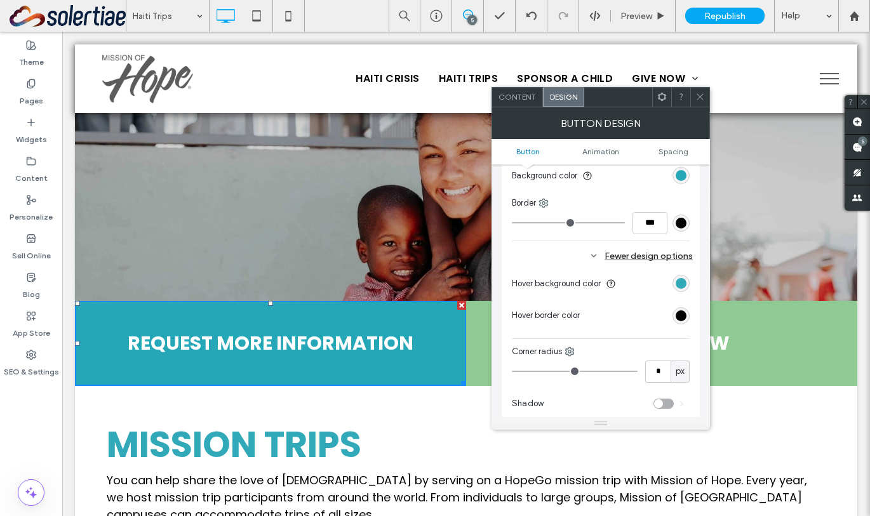
scroll to position [376, 0]
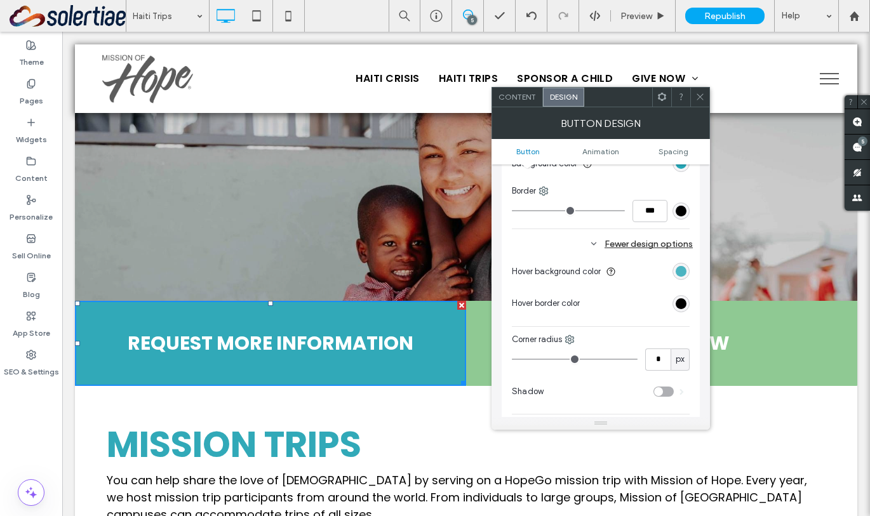
click at [683, 271] on div "rgb(49, 169, 184)" at bounding box center [681, 271] width 11 height 11
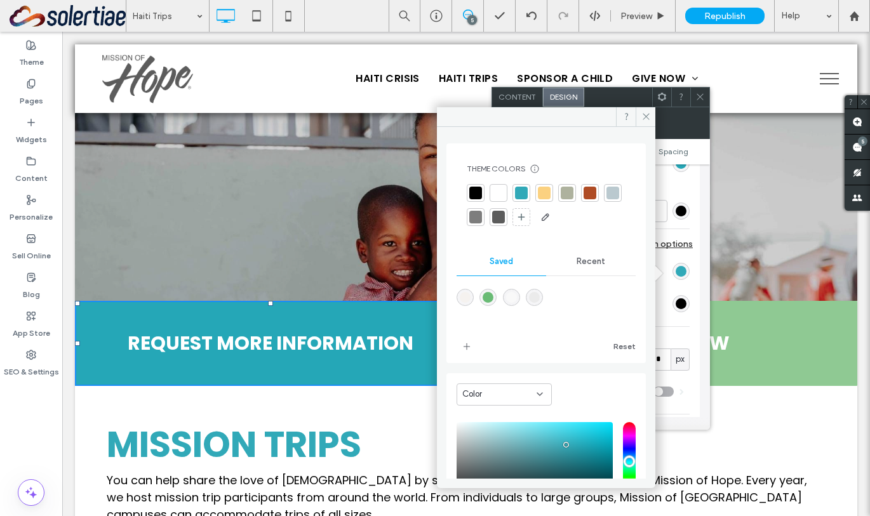
click at [516, 302] on div "rgba(249,249,249,1)" at bounding box center [511, 297] width 11 height 11
type input "*******"
click at [644, 116] on icon at bounding box center [646, 117] width 10 height 10
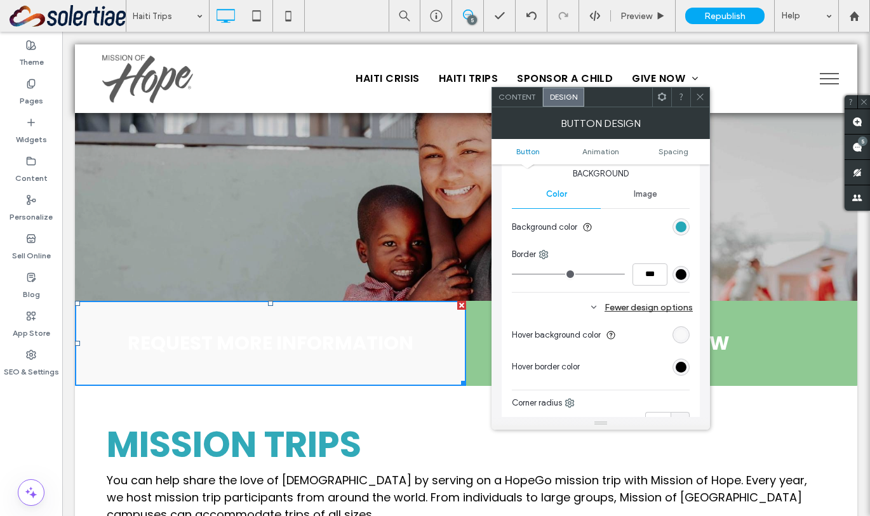
scroll to position [310, 0]
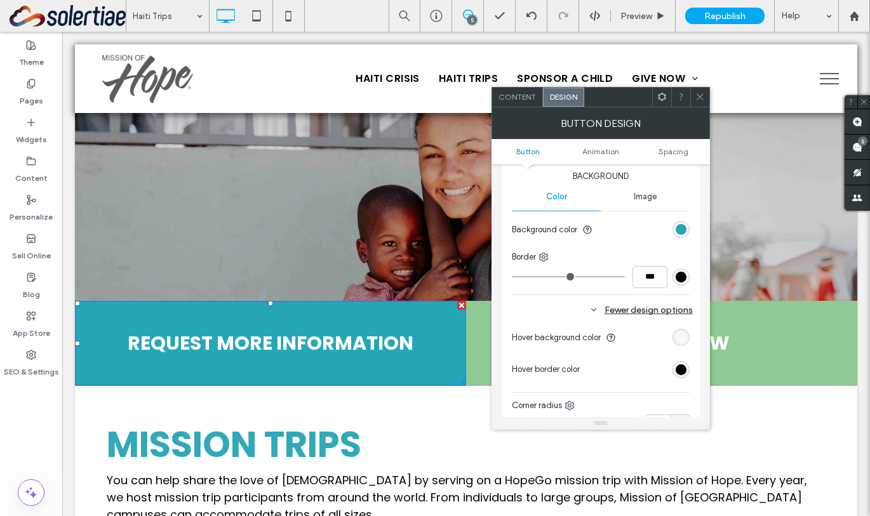
click at [652, 196] on span "Image" at bounding box center [645, 197] width 23 height 10
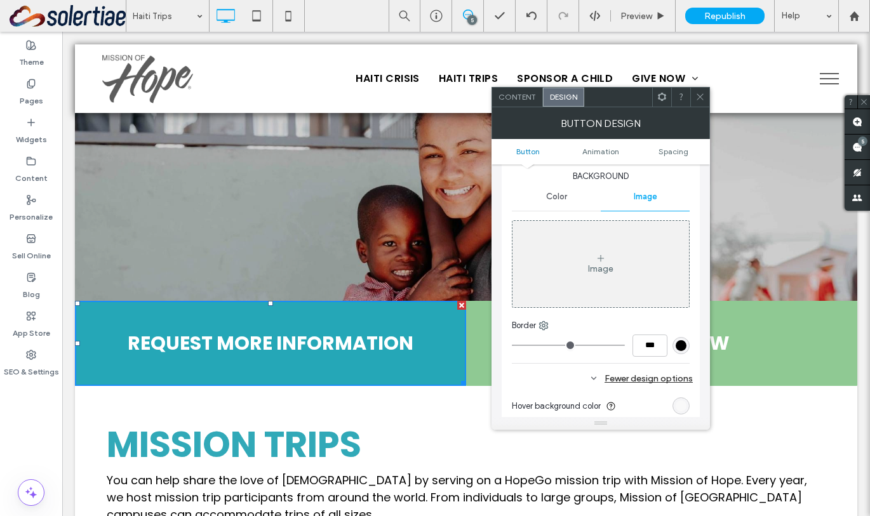
click at [570, 201] on div "Color" at bounding box center [556, 197] width 89 height 28
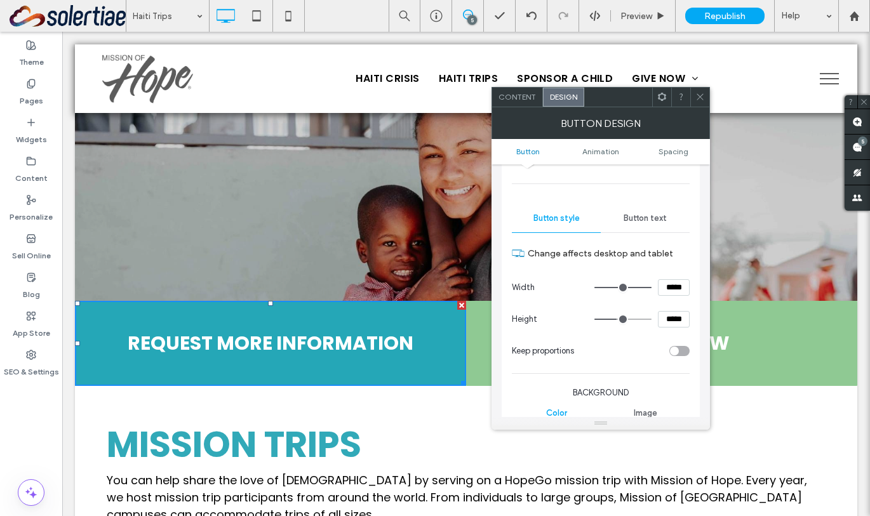
scroll to position [76, 0]
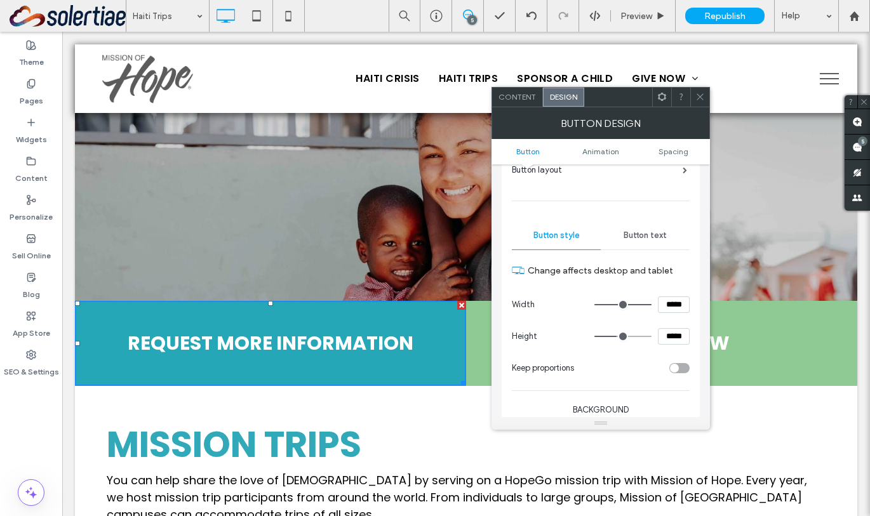
click at [633, 242] on div "Button text" at bounding box center [645, 236] width 89 height 28
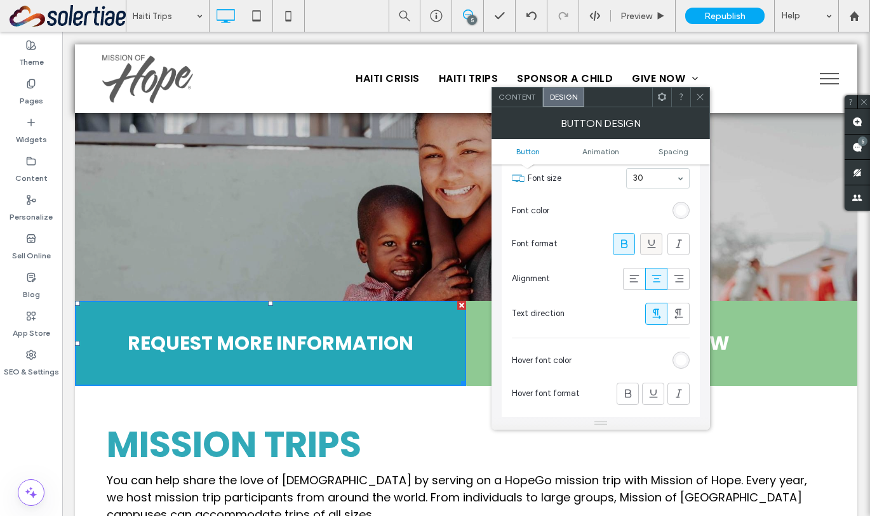
scroll to position [272, 0]
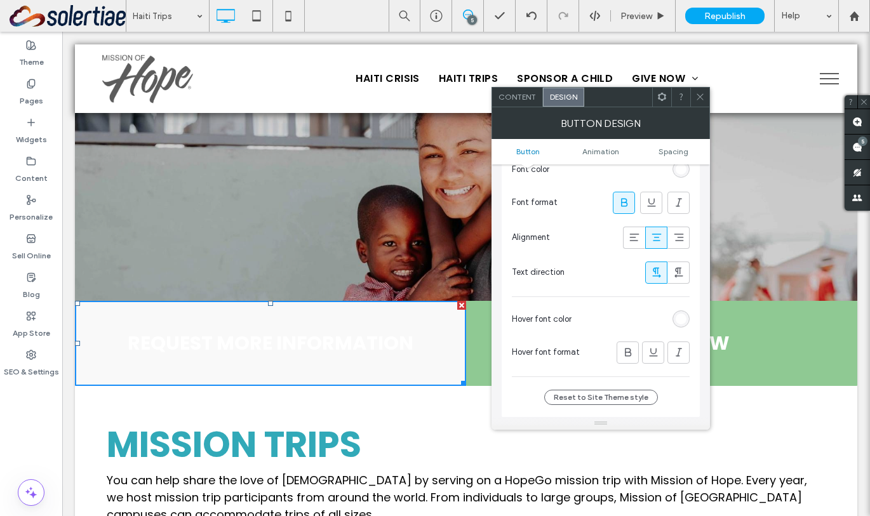
click at [688, 322] on div "rgb(255, 255, 255)" at bounding box center [681, 319] width 17 height 17
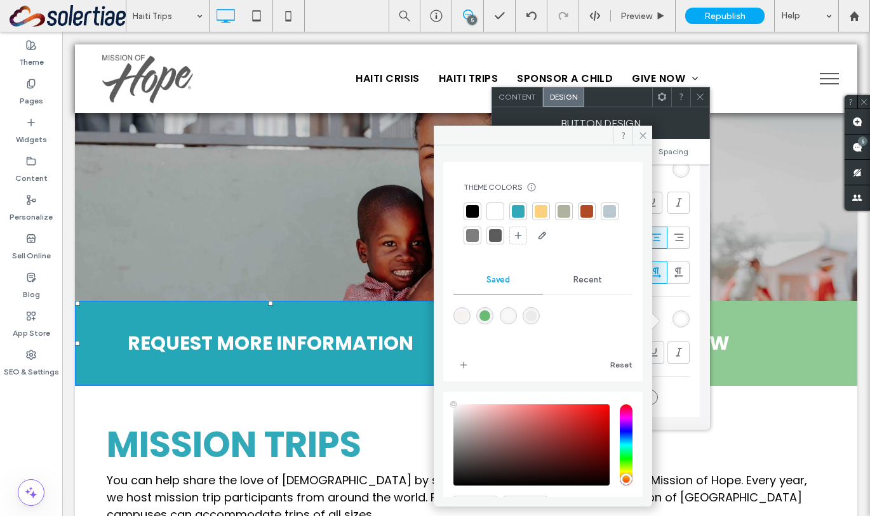
click at [520, 216] on div at bounding box center [518, 211] width 13 height 13
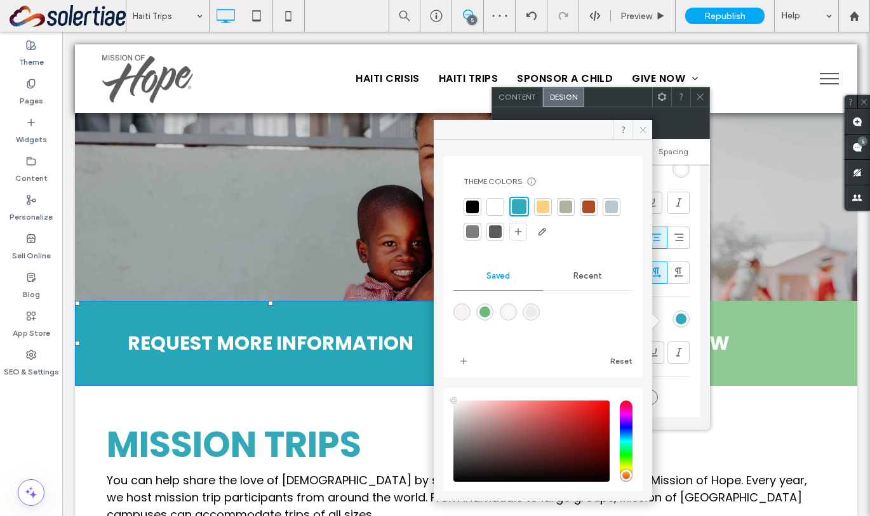
click at [638, 128] on icon at bounding box center [643, 130] width 10 height 10
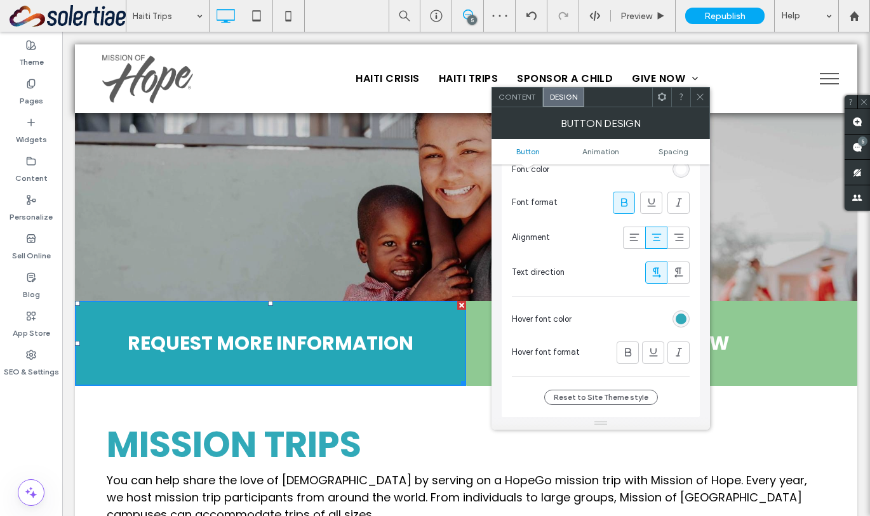
click at [700, 95] on icon at bounding box center [700, 97] width 10 height 10
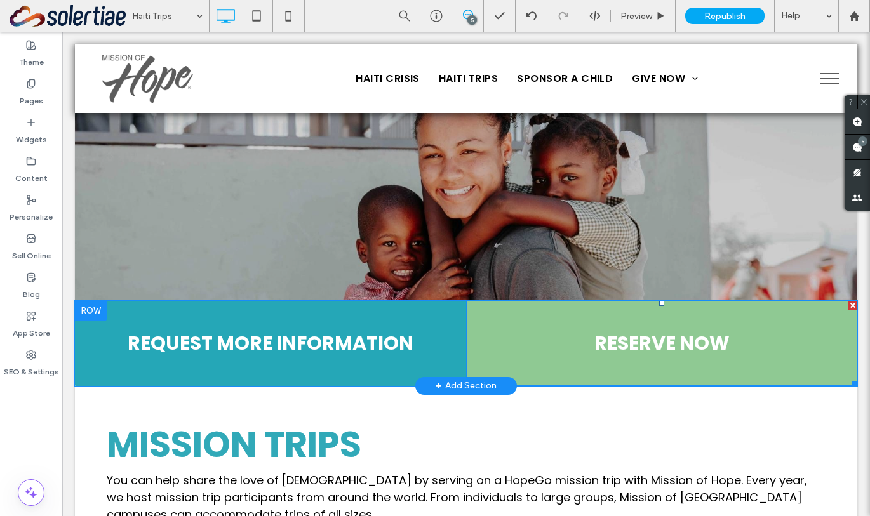
click at [577, 342] on link "RESERVE NOW" at bounding box center [661, 343] width 391 height 85
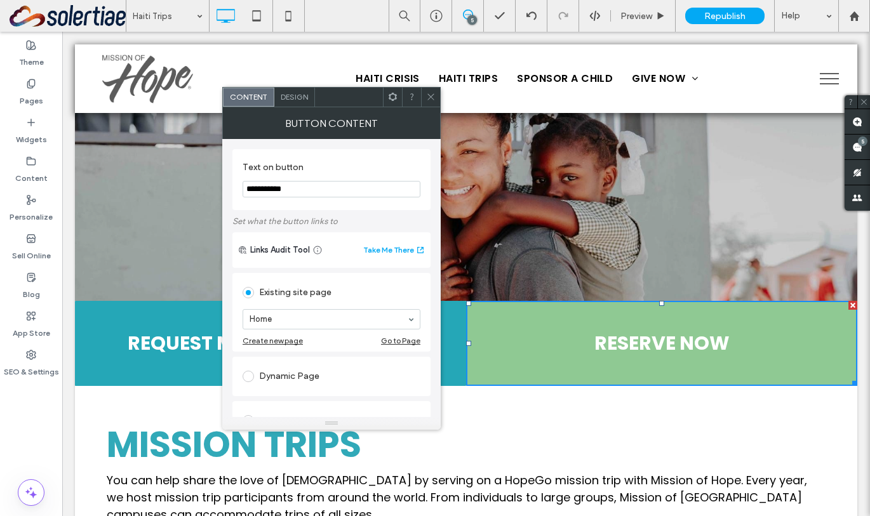
click at [302, 93] on span "Design" at bounding box center [294, 97] width 27 height 10
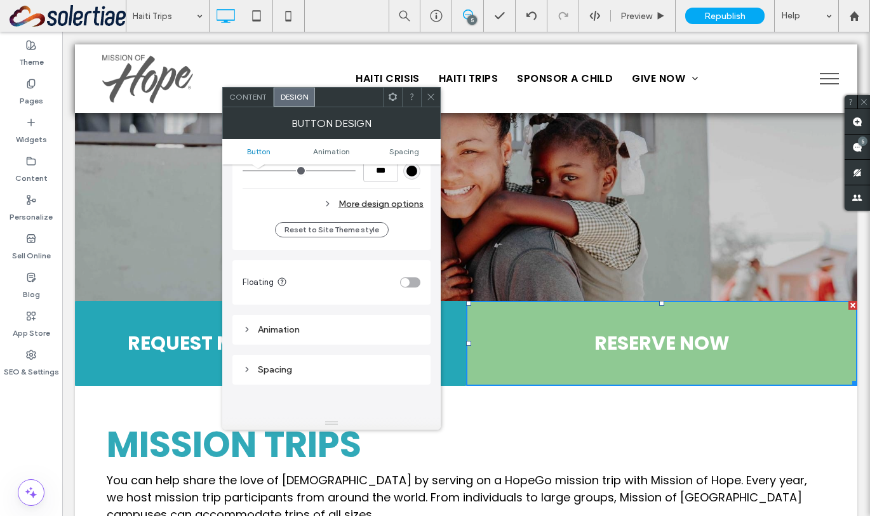
scroll to position [424, 0]
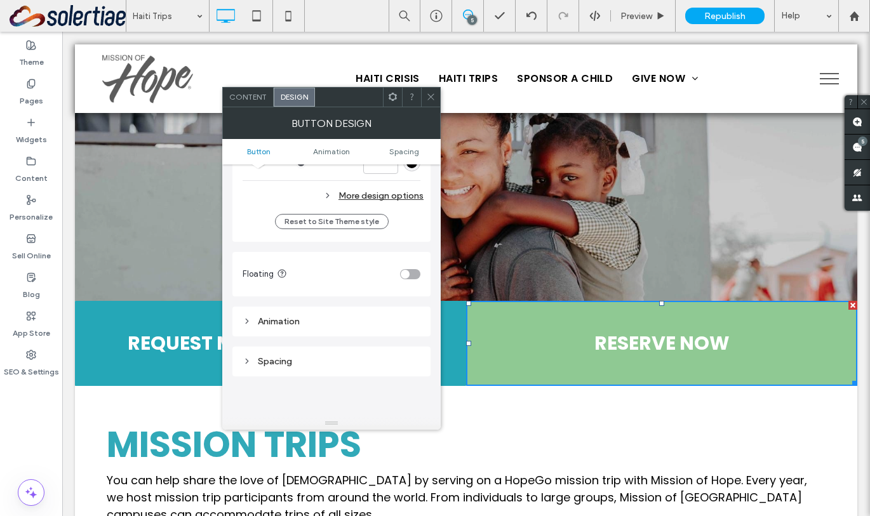
click at [394, 197] on div "More design options" at bounding box center [333, 195] width 181 height 17
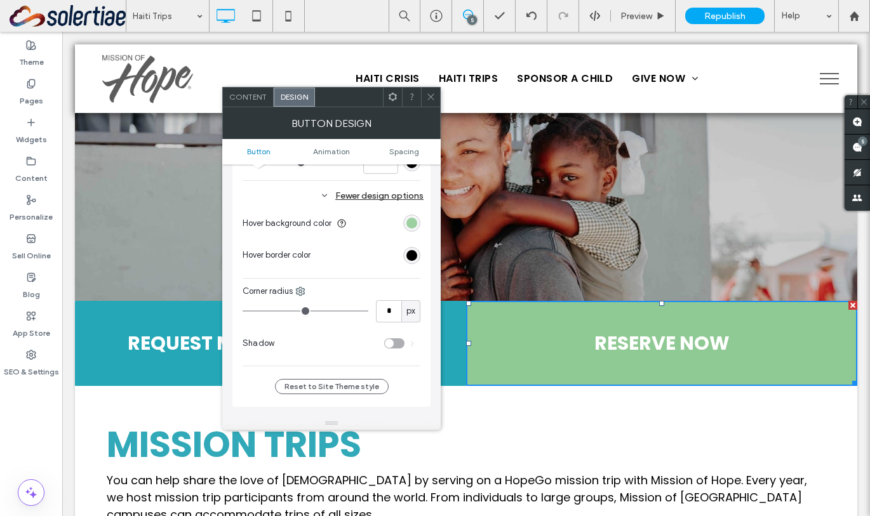
click at [412, 226] on div "rgb(143, 201, 147)" at bounding box center [411, 223] width 11 height 11
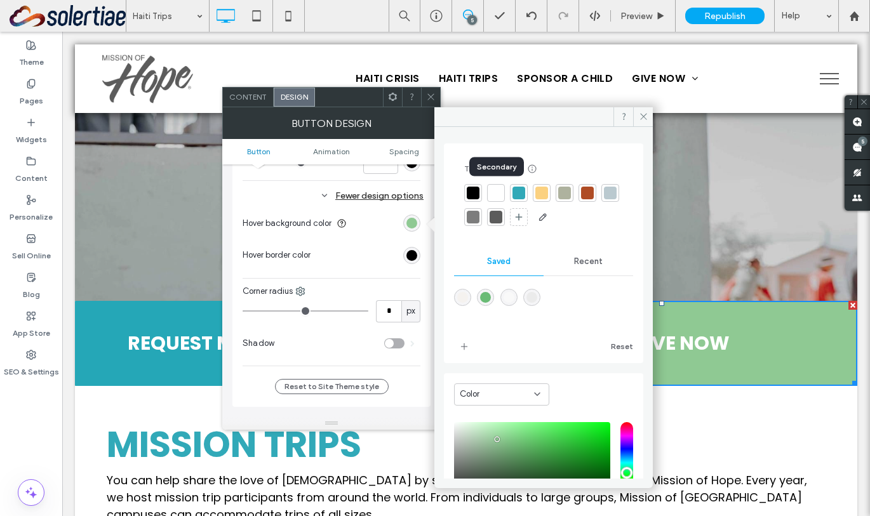
click at [492, 192] on div at bounding box center [496, 193] width 13 height 13
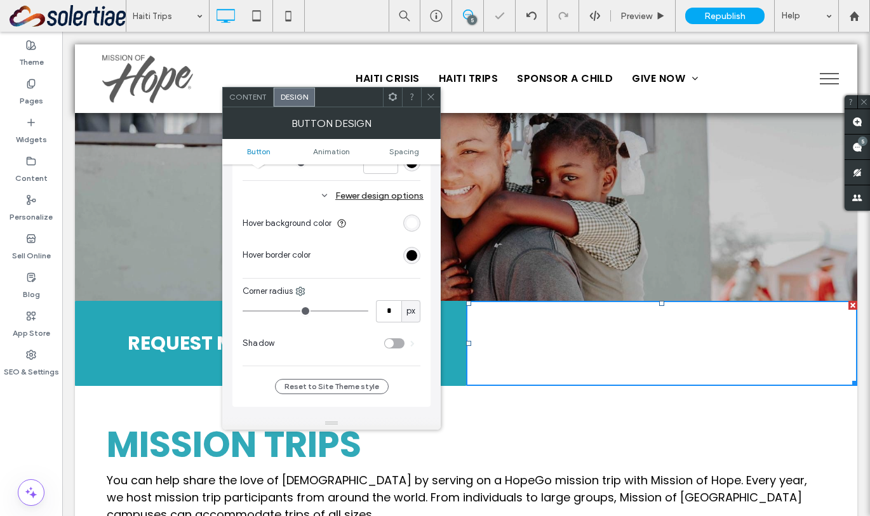
scroll to position [0, 0]
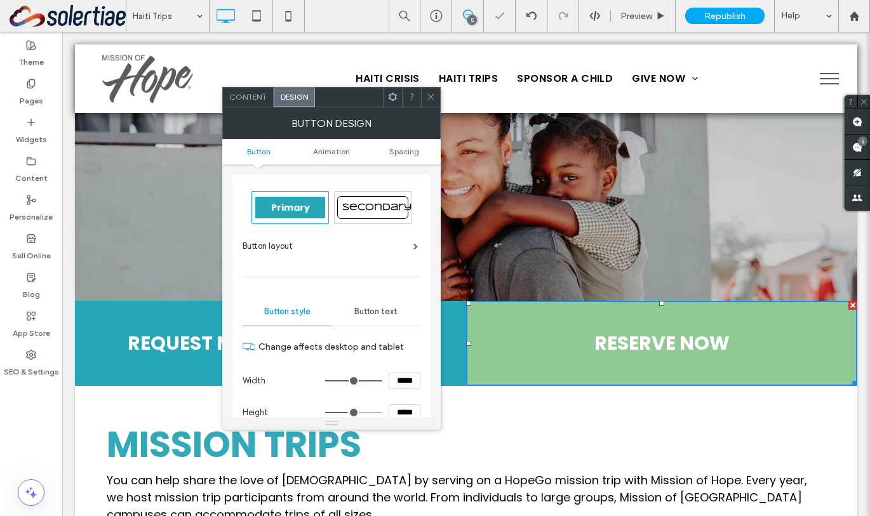
click at [376, 316] on span "Button text" at bounding box center [375, 312] width 43 height 10
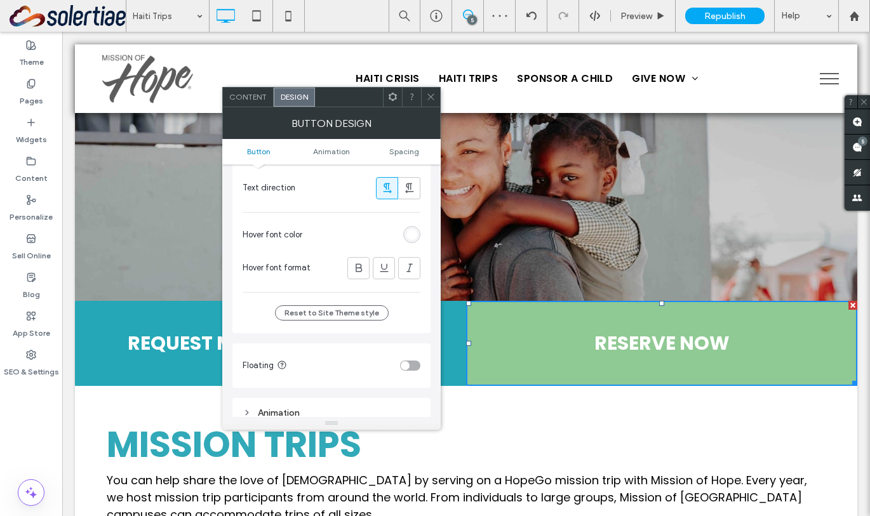
scroll to position [351, 0]
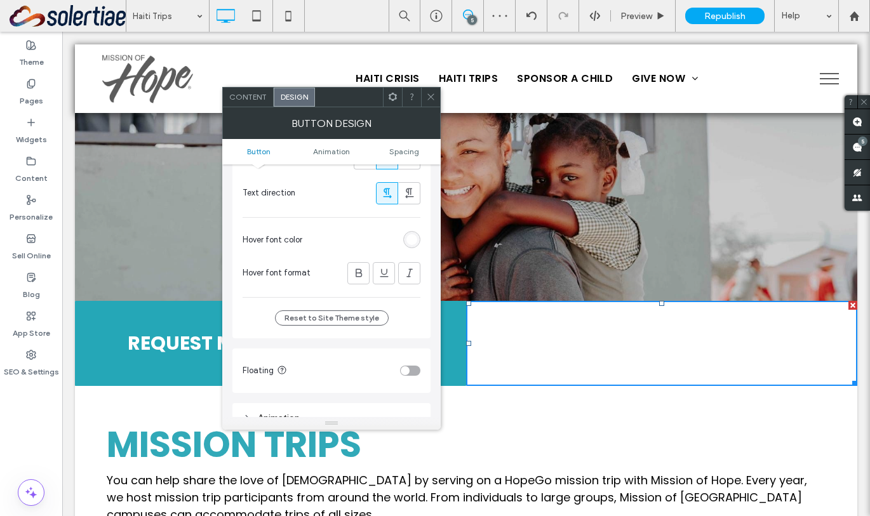
click at [417, 243] on div "rgb(255, 255, 255)" at bounding box center [411, 239] width 17 height 17
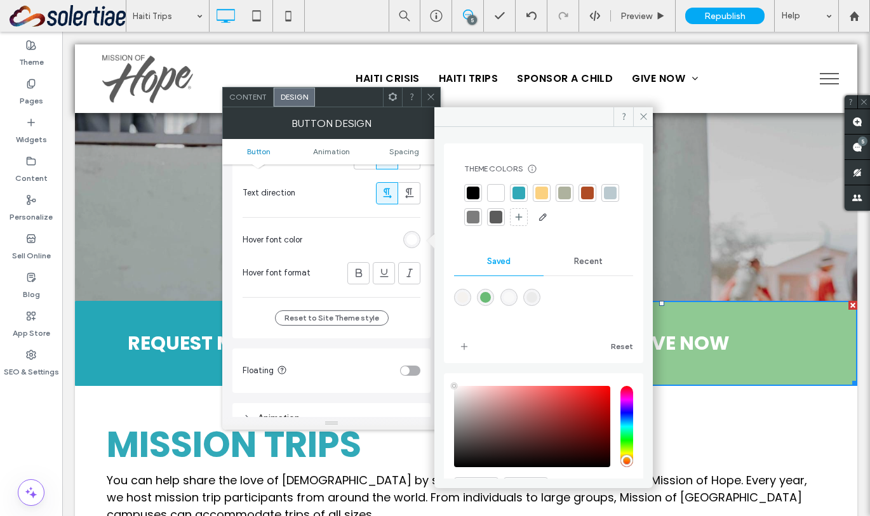
click at [486, 299] on div "rgba(105,187,117,1)" at bounding box center [485, 297] width 11 height 11
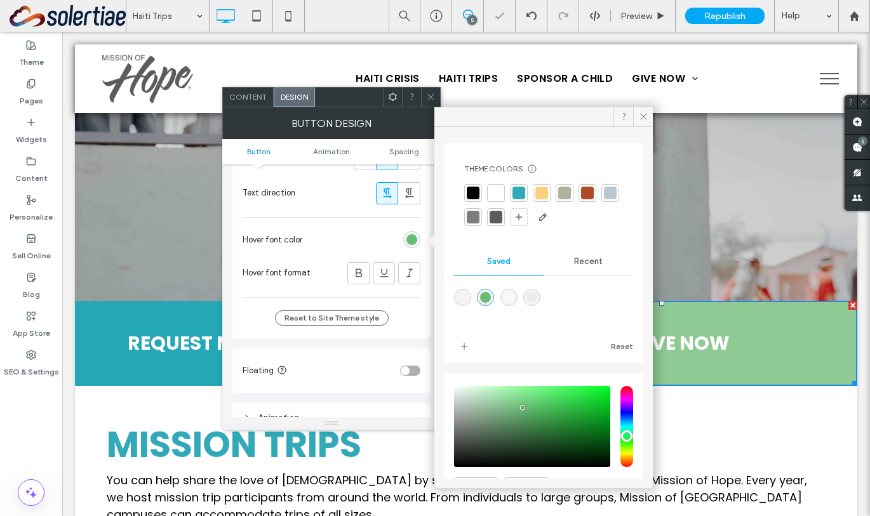
type input "*******"
click at [424, 102] on div at bounding box center [430, 97] width 19 height 19
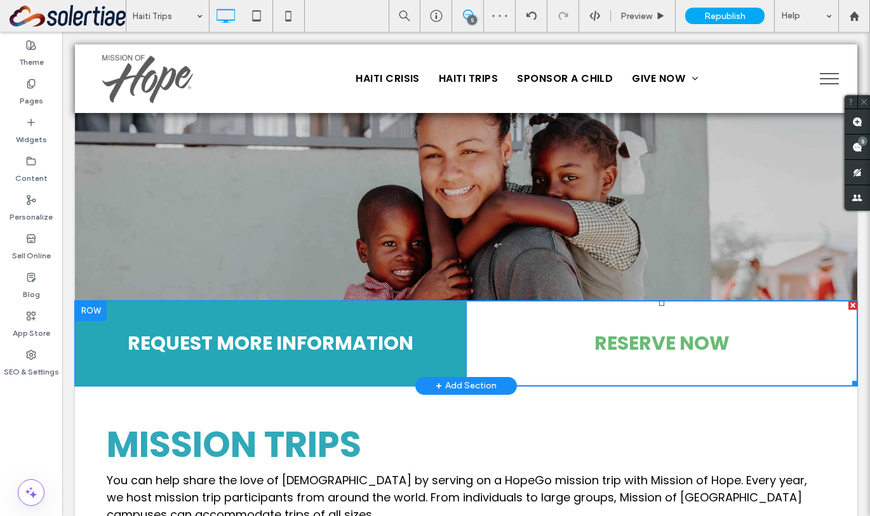
click at [493, 342] on link "RESERVE NOW" at bounding box center [661, 343] width 391 height 85
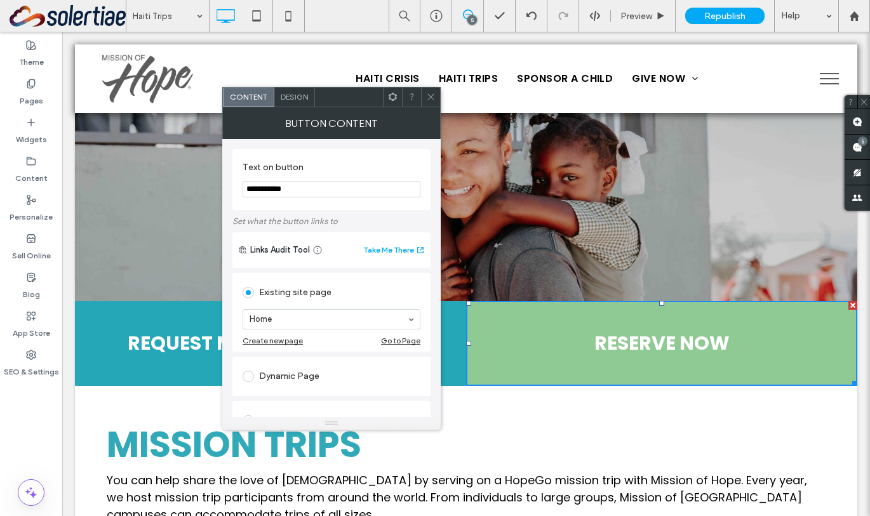
click at [292, 99] on span "Design" at bounding box center [294, 97] width 27 height 10
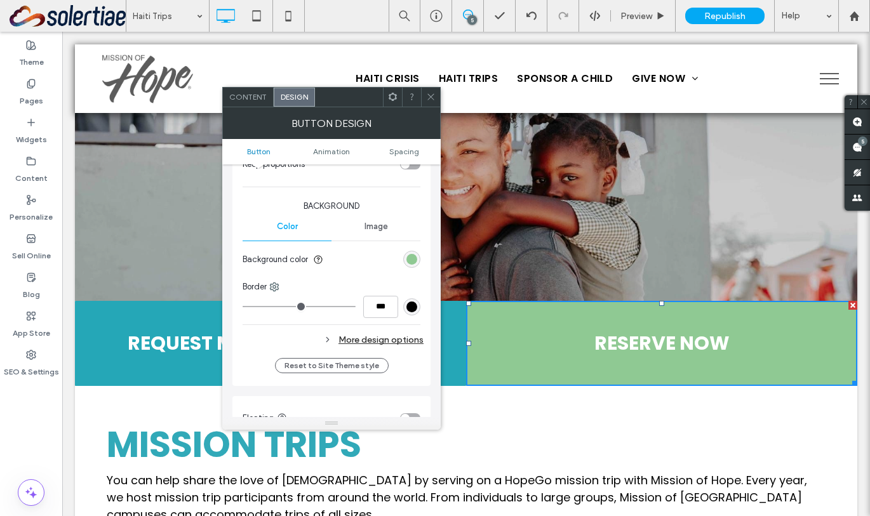
scroll to position [276, 0]
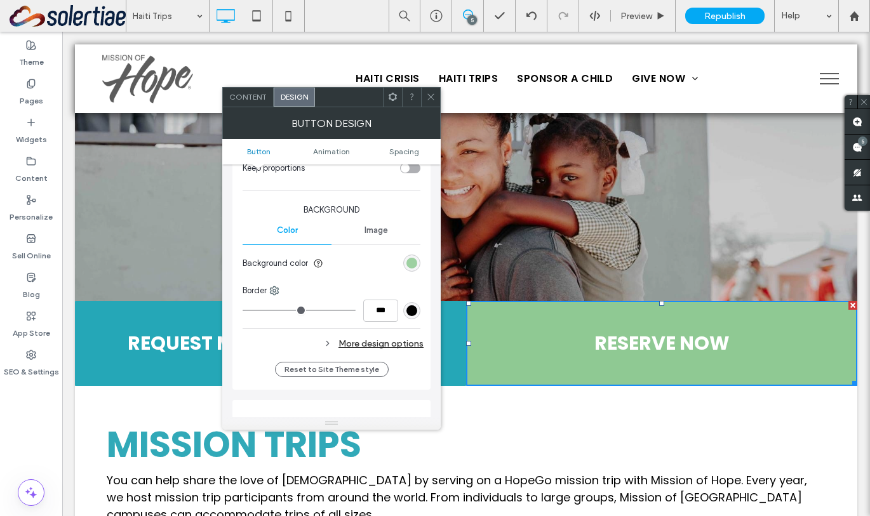
click at [413, 264] on div "rgb(143, 201, 147)" at bounding box center [411, 263] width 11 height 11
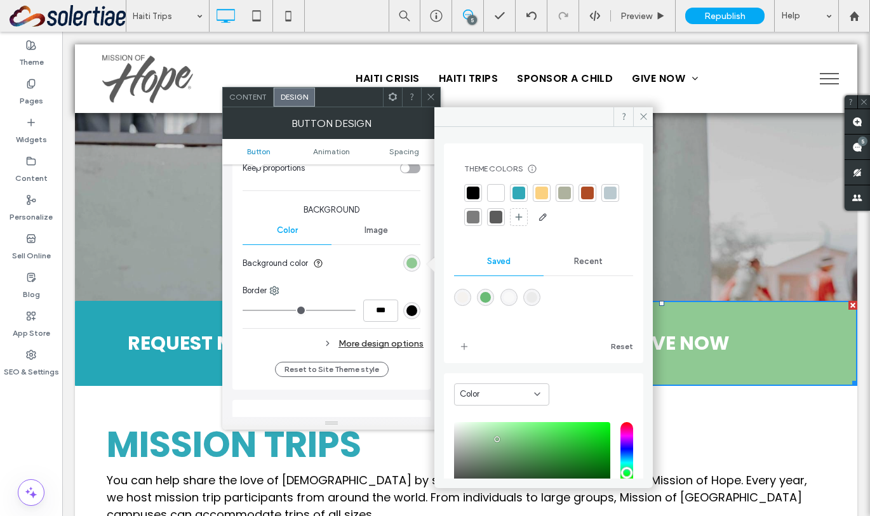
scroll to position [105, 0]
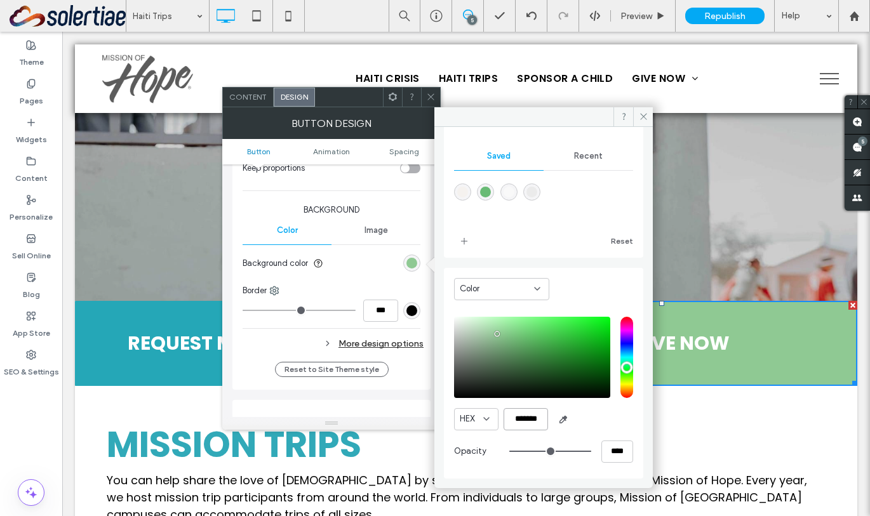
click at [531, 418] on input "*******" at bounding box center [526, 419] width 44 height 22
click at [398, 214] on span "Background" at bounding box center [332, 210] width 178 height 13
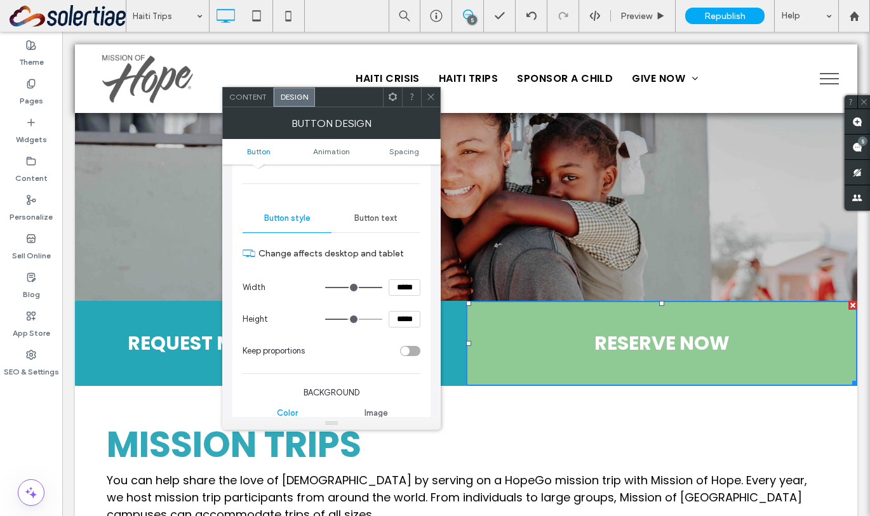
scroll to position [13, 0]
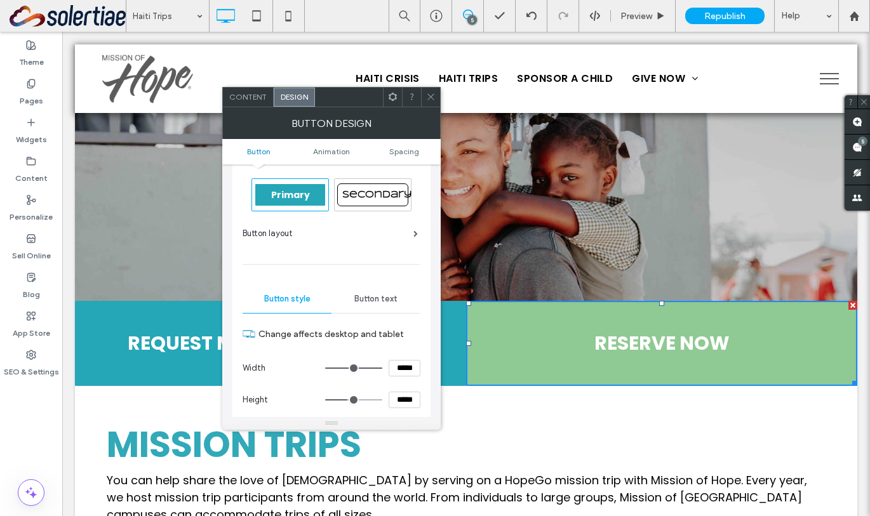
click at [371, 297] on span "Button text" at bounding box center [375, 299] width 43 height 10
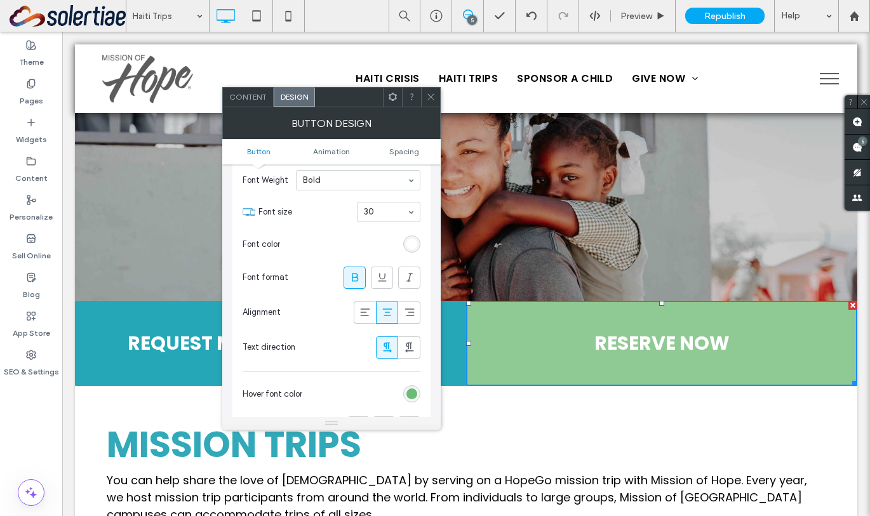
scroll to position [327, 0]
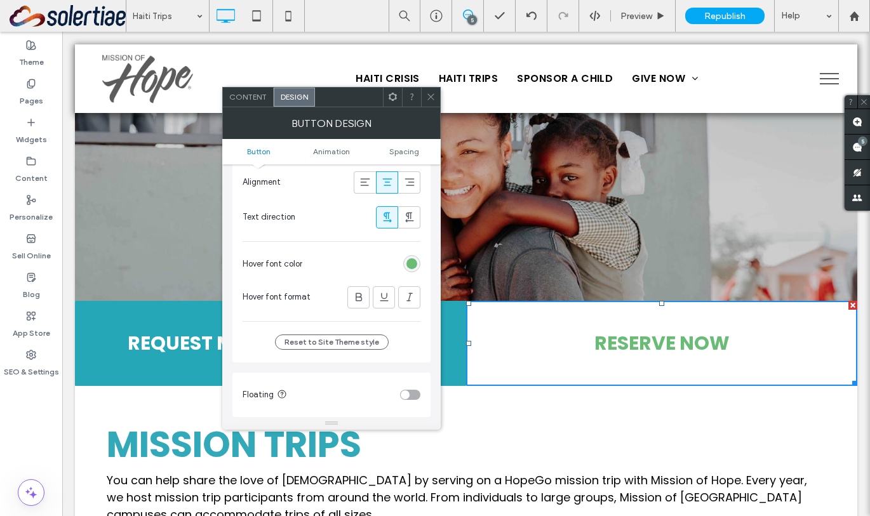
click at [418, 267] on div "rgb(105, 187, 117)" at bounding box center [411, 263] width 17 height 17
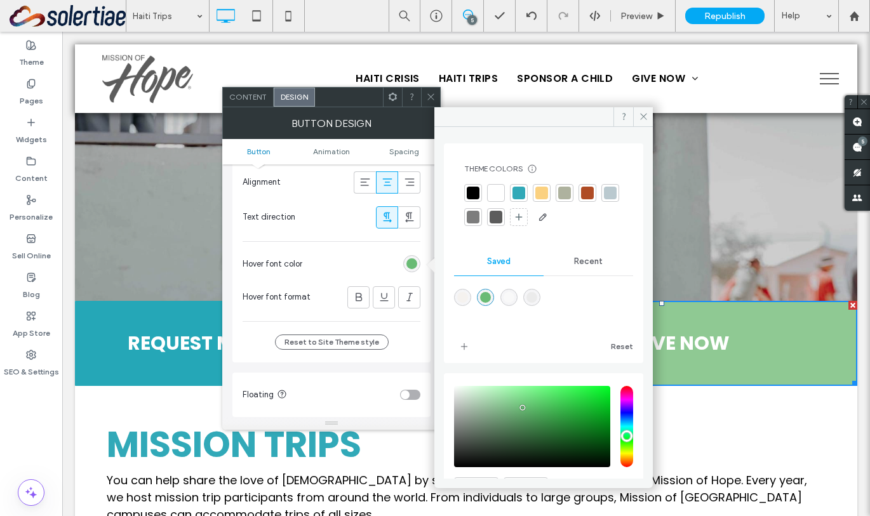
scroll to position [69, 0]
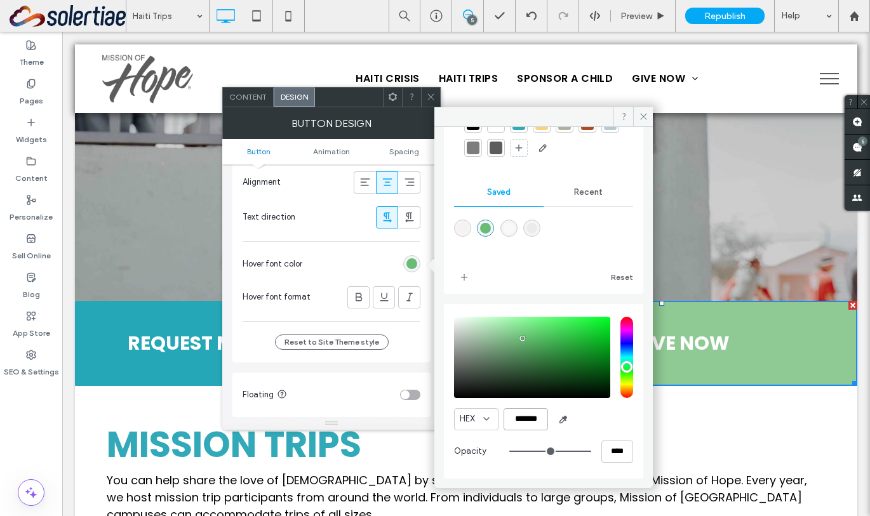
click at [530, 416] on input "*******" at bounding box center [526, 419] width 44 height 22
paste input "color picker textbox"
type input "*******"
click at [584, 426] on div "HEX *******" at bounding box center [543, 419] width 179 height 22
click at [648, 114] on span at bounding box center [643, 116] width 20 height 19
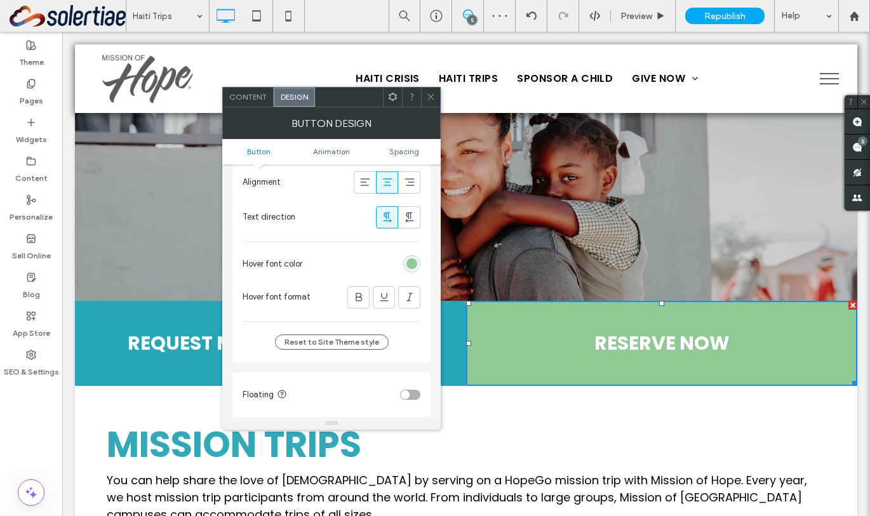
click at [433, 105] on span at bounding box center [431, 97] width 10 height 19
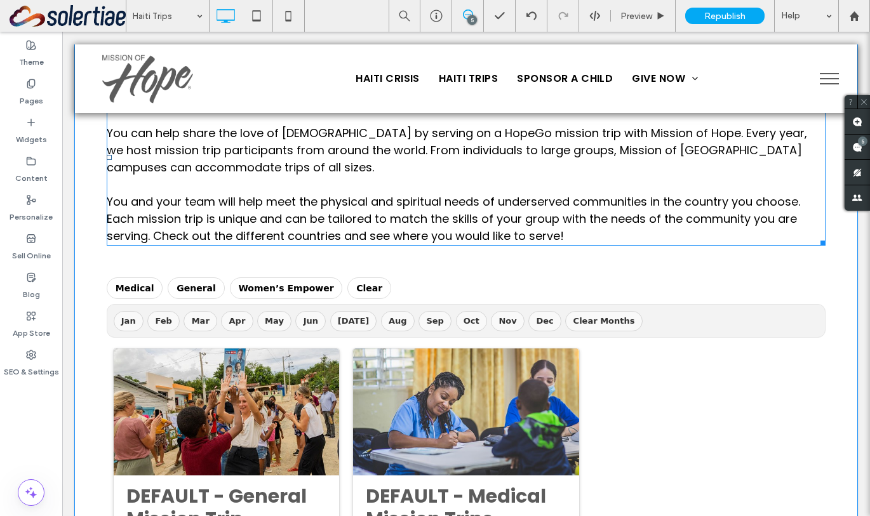
scroll to position [391, 0]
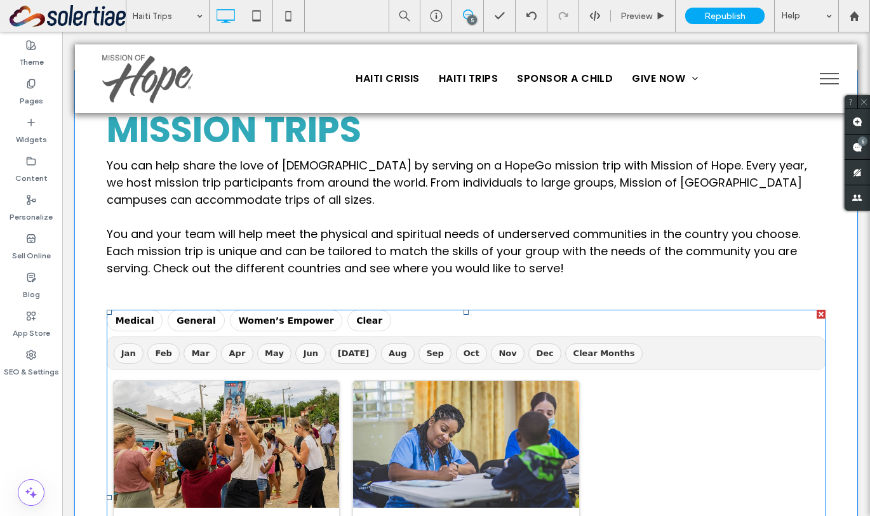
click at [138, 332] on span at bounding box center [466, 498] width 719 height 376
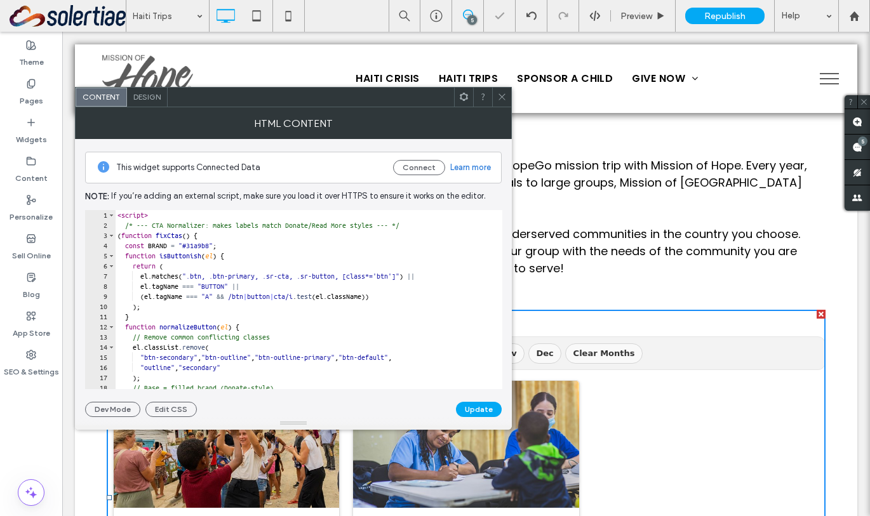
click at [463, 93] on use at bounding box center [464, 97] width 8 height 8
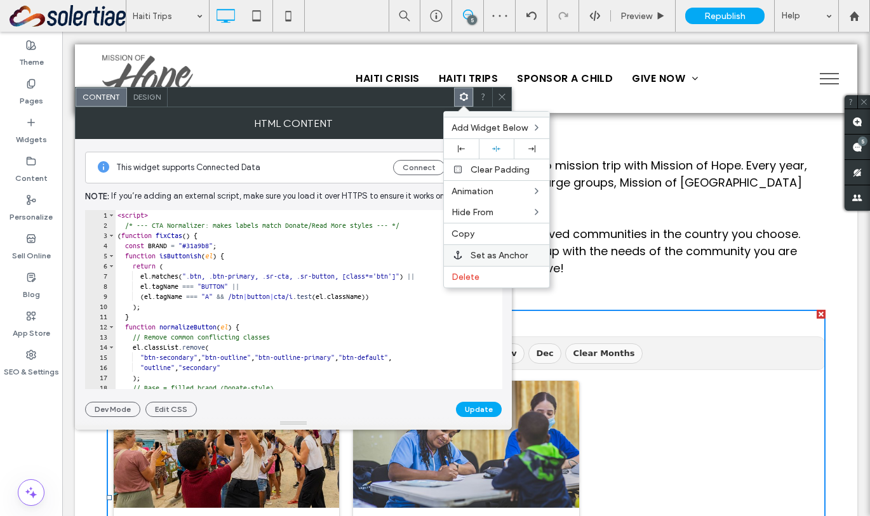
click at [494, 257] on span "Set as Anchor" at bounding box center [499, 255] width 57 height 11
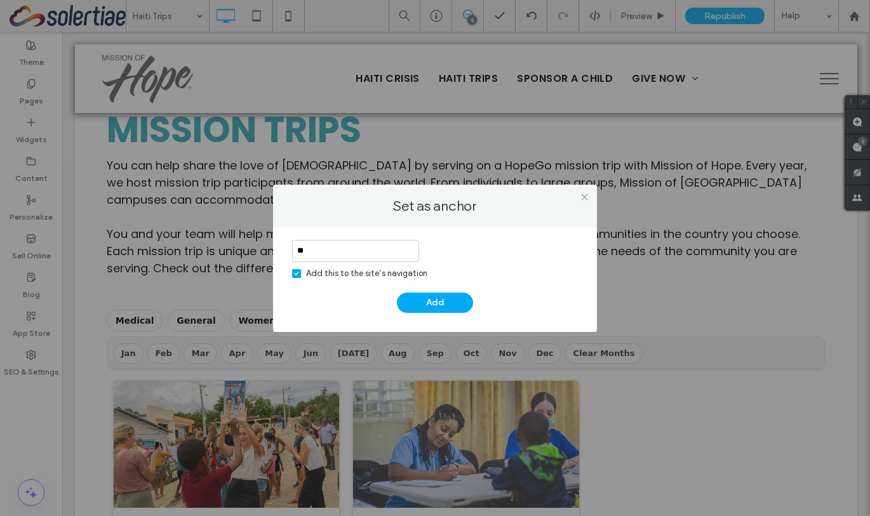
type input "*"
type input "*******"
click at [297, 276] on span at bounding box center [296, 273] width 9 height 9
click at [426, 312] on button "Add" at bounding box center [435, 303] width 76 height 20
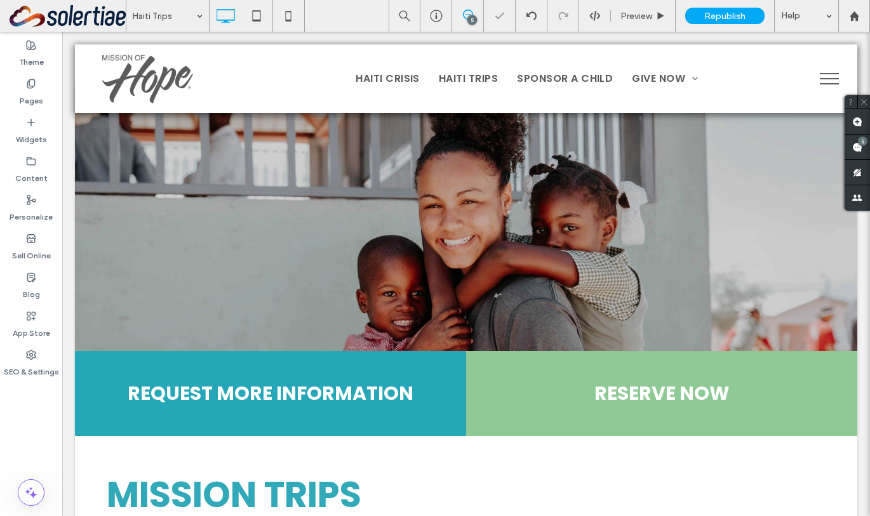
scroll to position [5, 0]
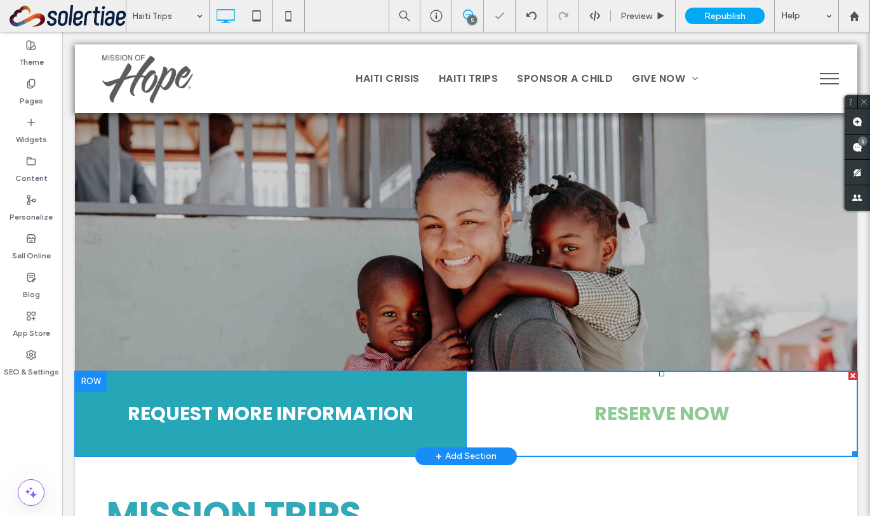
click at [515, 394] on link "RESERVE NOW" at bounding box center [661, 414] width 391 height 85
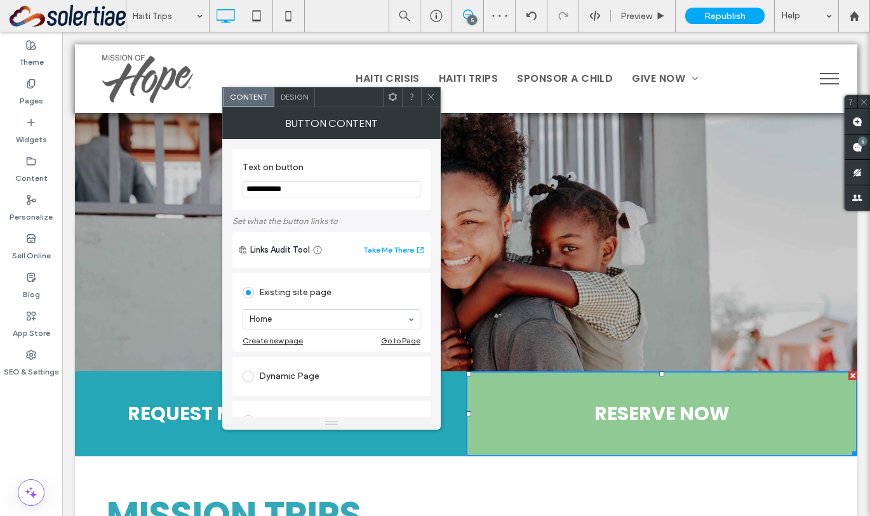
click at [300, 310] on section "Home" at bounding box center [332, 319] width 178 height 33
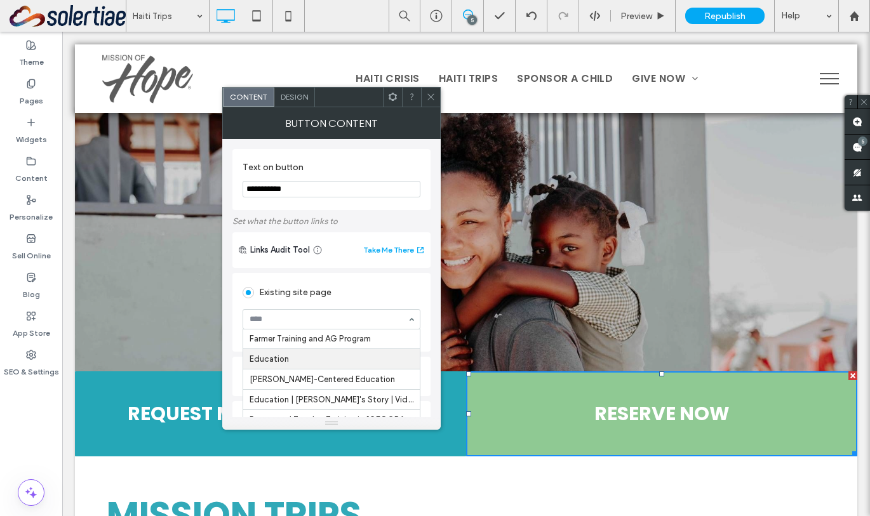
scroll to position [688, 0]
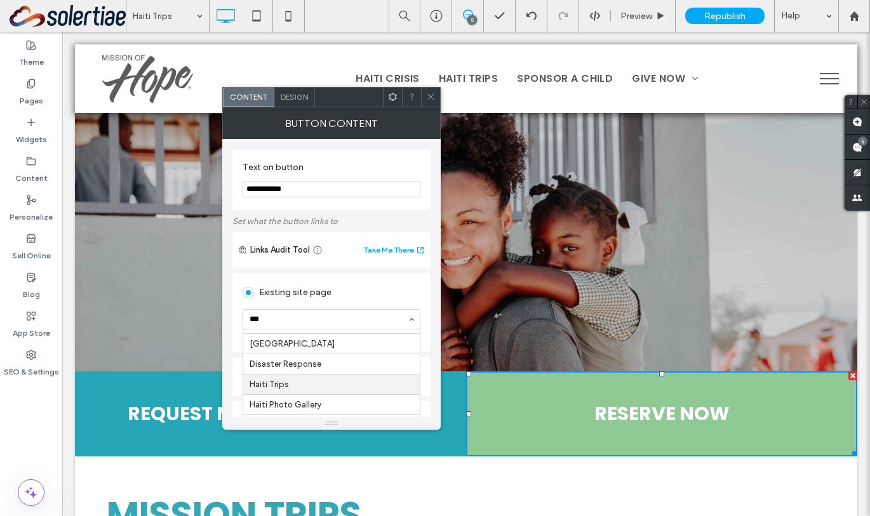
type input "****"
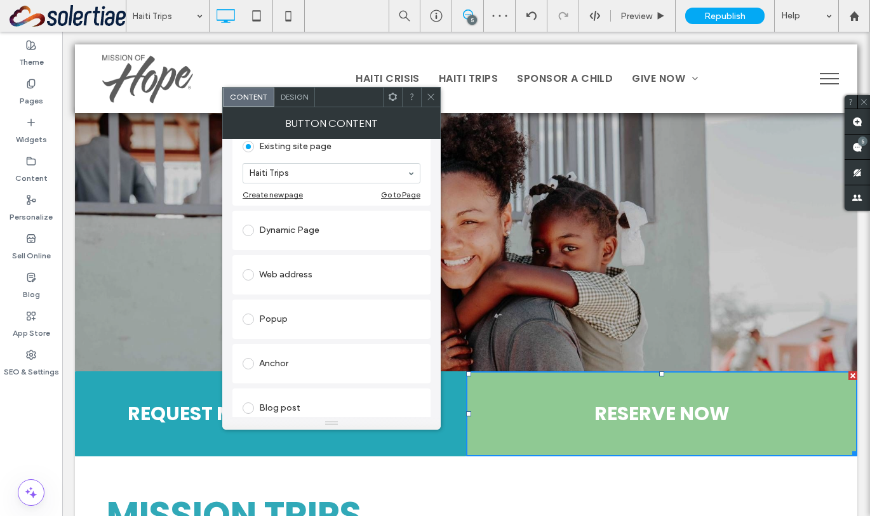
click at [288, 366] on div "Anchor" at bounding box center [332, 364] width 178 height 20
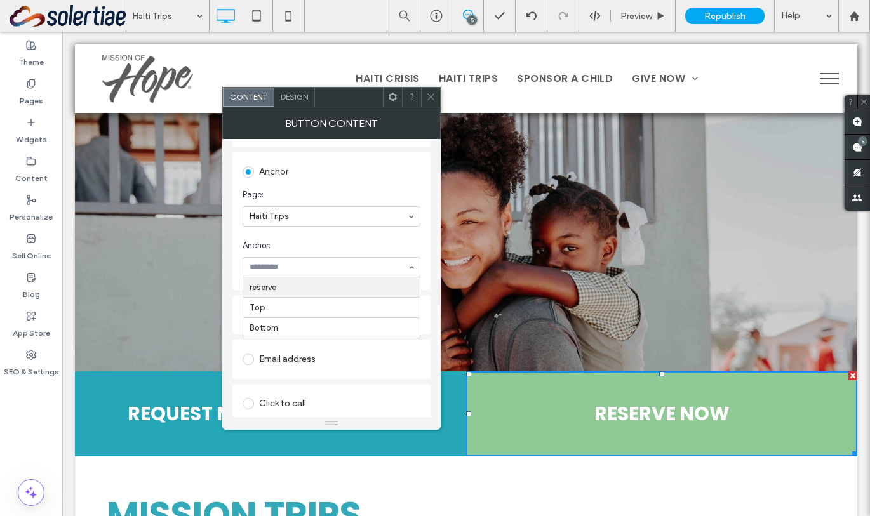
scroll to position [324, 0]
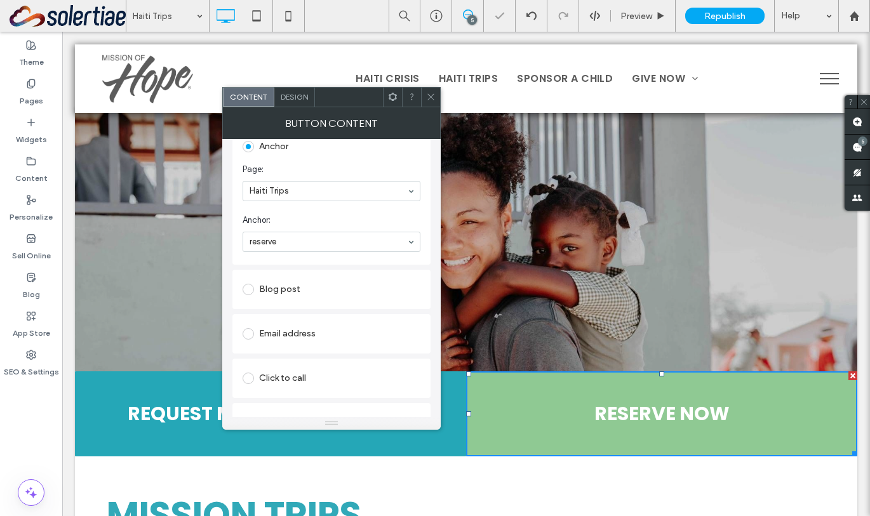
click at [427, 98] on icon at bounding box center [431, 97] width 10 height 10
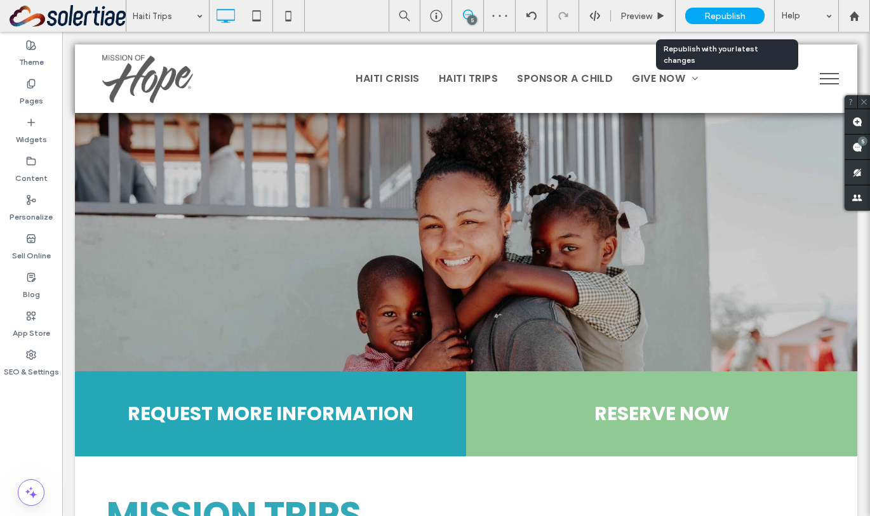
click at [751, 11] on div "Republish" at bounding box center [724, 16] width 79 height 17
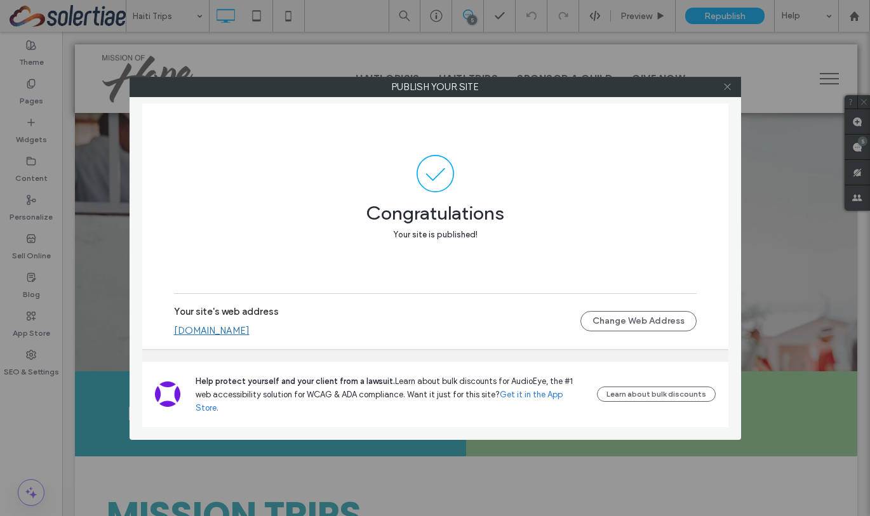
click at [727, 91] on span at bounding box center [728, 86] width 10 height 19
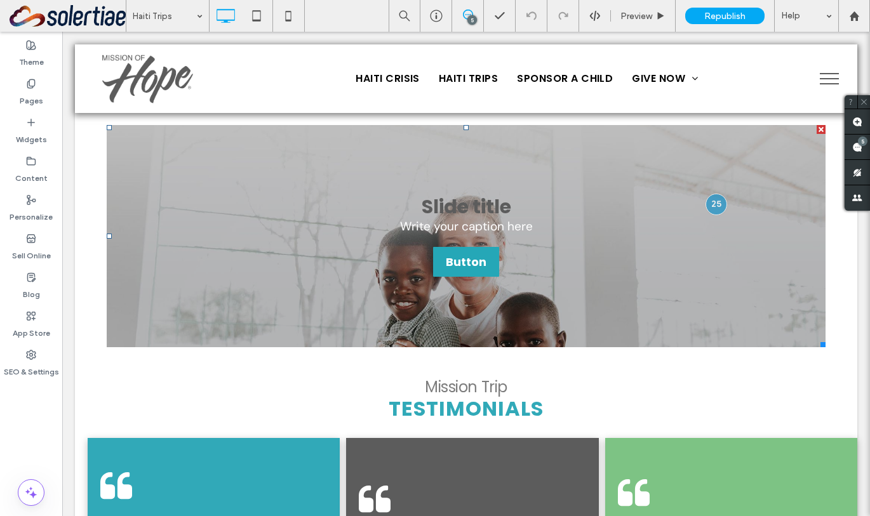
scroll to position [1494, 0]
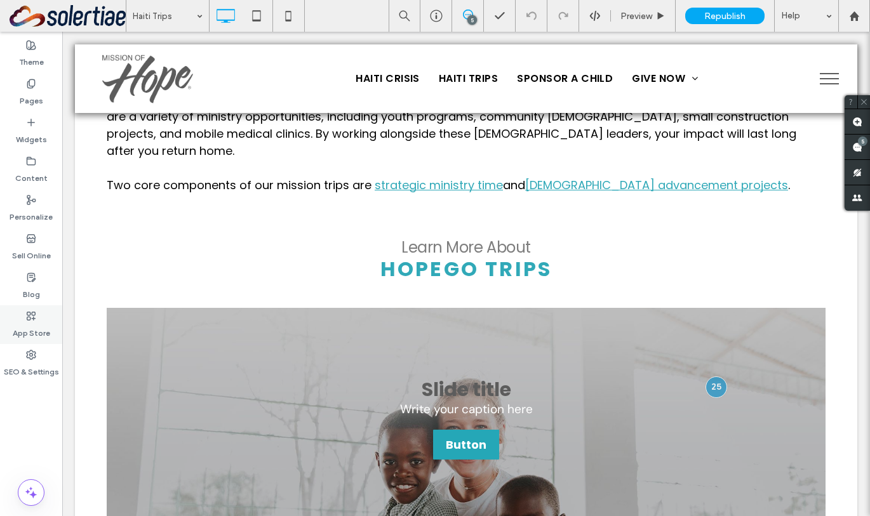
click at [36, 337] on label "App Store" at bounding box center [31, 330] width 37 height 18
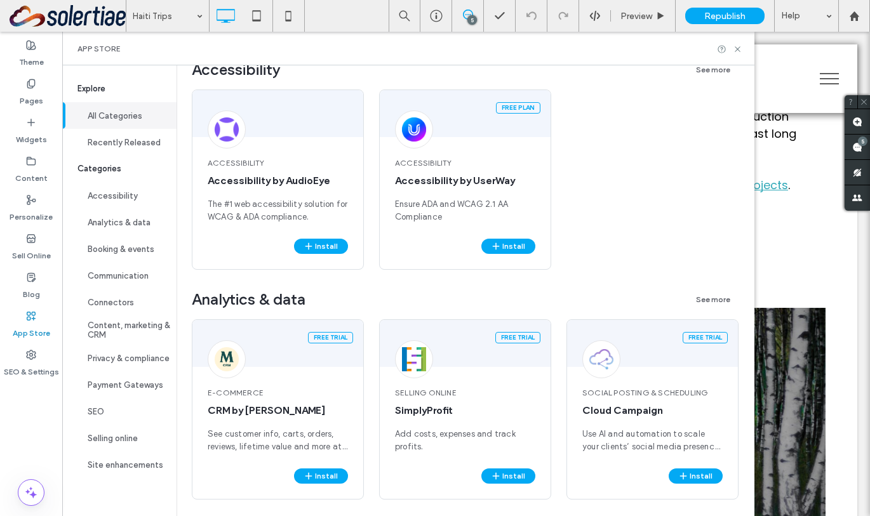
scroll to position [280, 0]
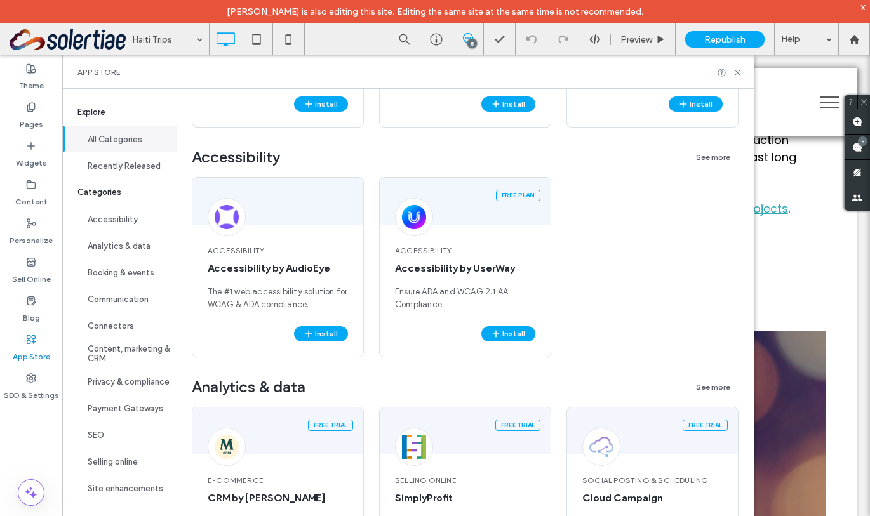
click at [865, 8] on div "x" at bounding box center [864, 6] width 6 height 11
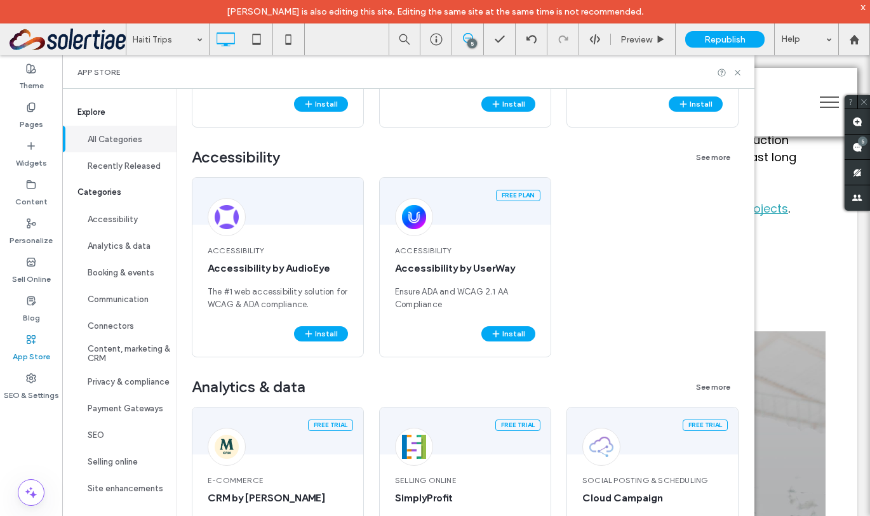
click at [863, 10] on div "x" at bounding box center [864, 6] width 6 height 11
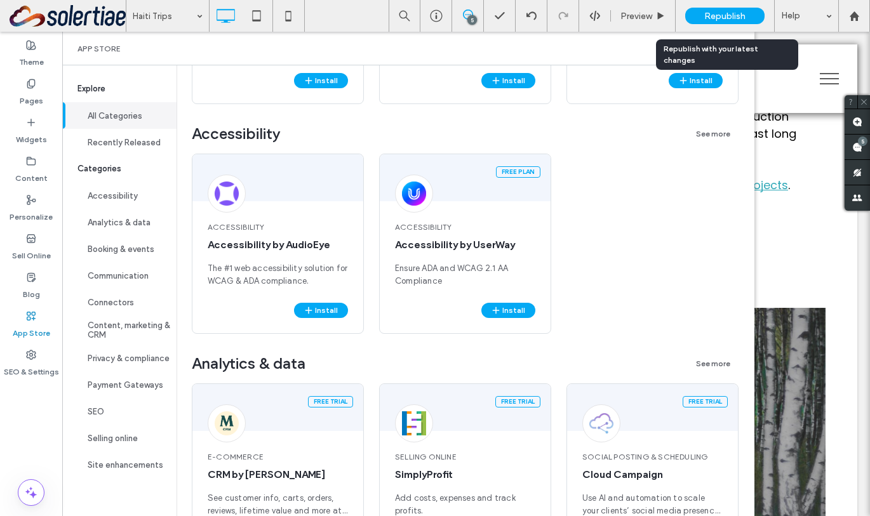
click at [725, 17] on span "Republish" at bounding box center [724, 16] width 41 height 11
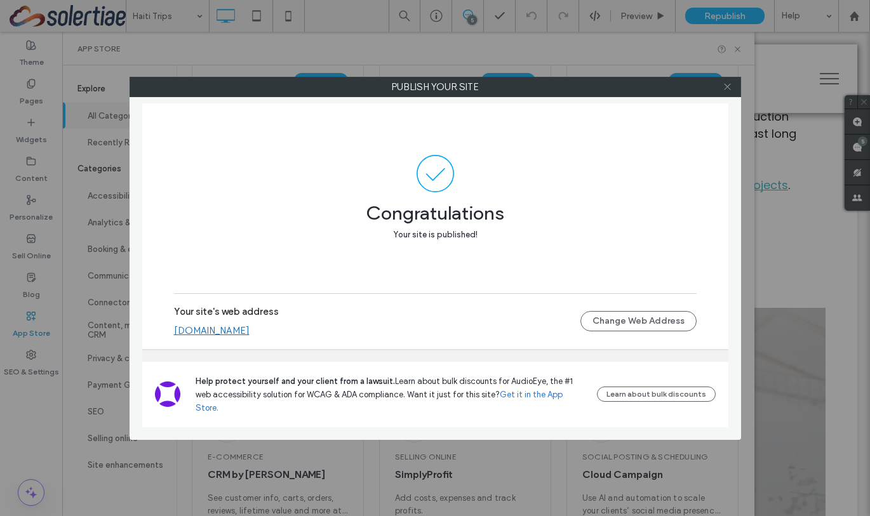
click at [723, 90] on icon at bounding box center [728, 87] width 10 height 10
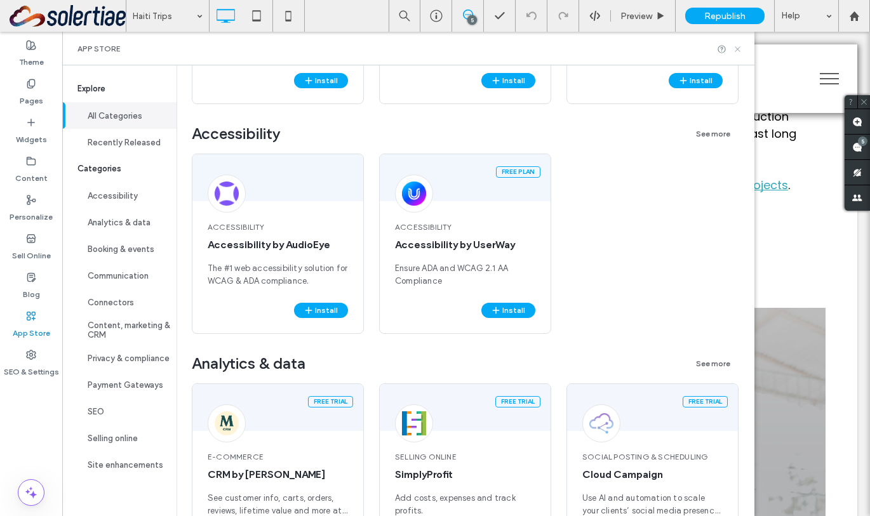
click at [737, 49] on icon at bounding box center [738, 49] width 10 height 10
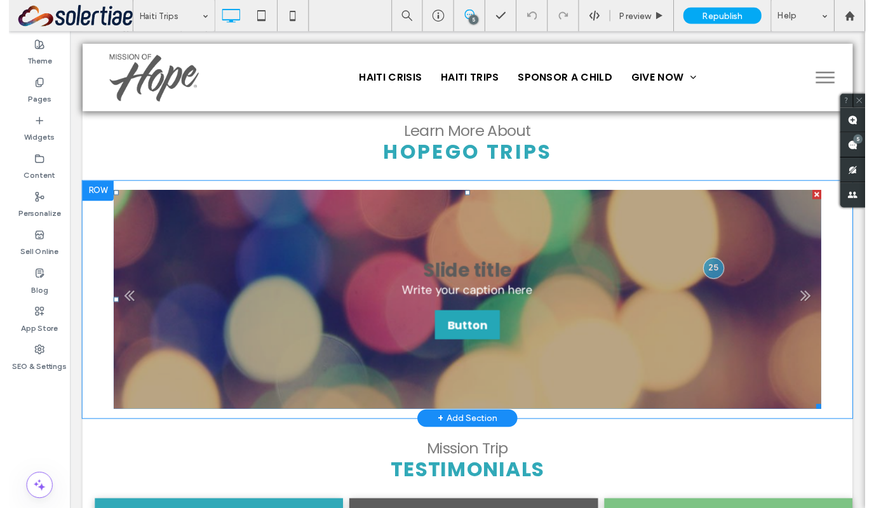
scroll to position [1599, 0]
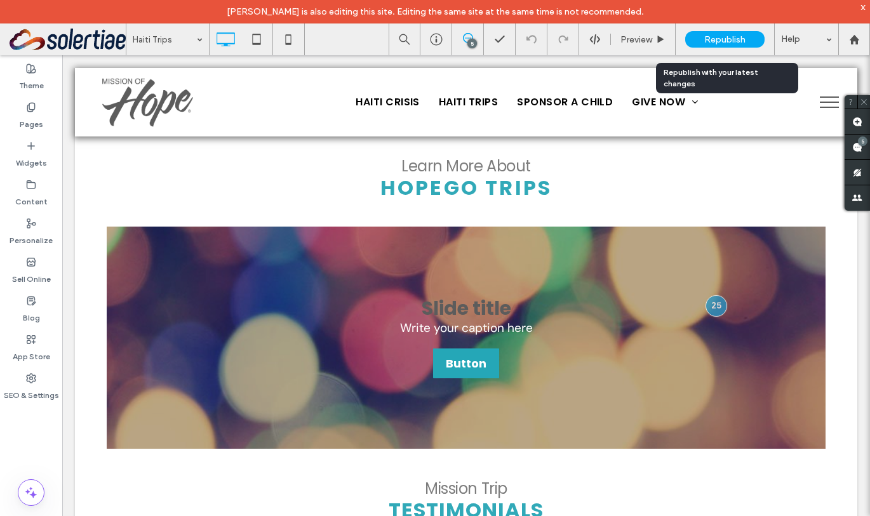
click at [706, 37] on span "Republish" at bounding box center [724, 39] width 41 height 11
